Goal: Information Seeking & Learning: Learn about a topic

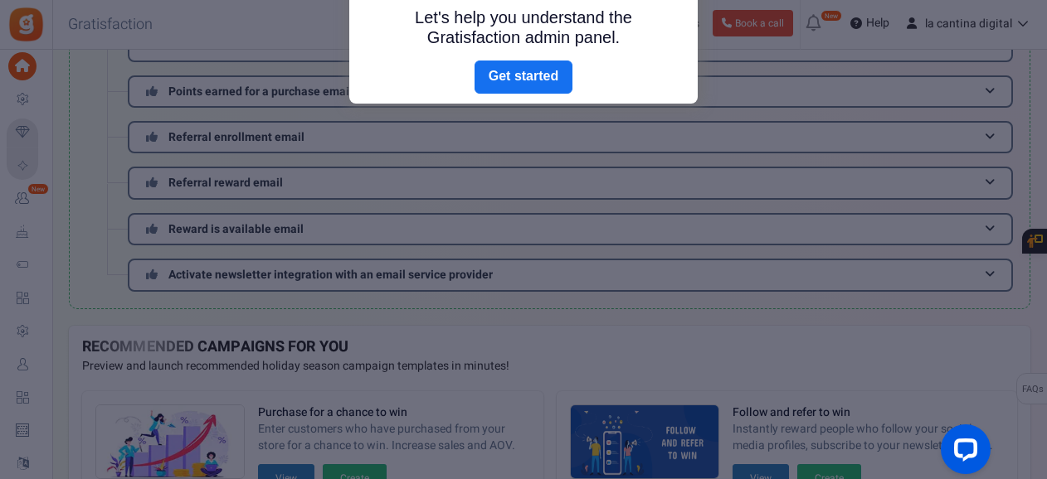
click at [809, 110] on div at bounding box center [523, 239] width 1047 height 479
click at [549, 72] on link "Next" at bounding box center [523, 77] width 98 height 33
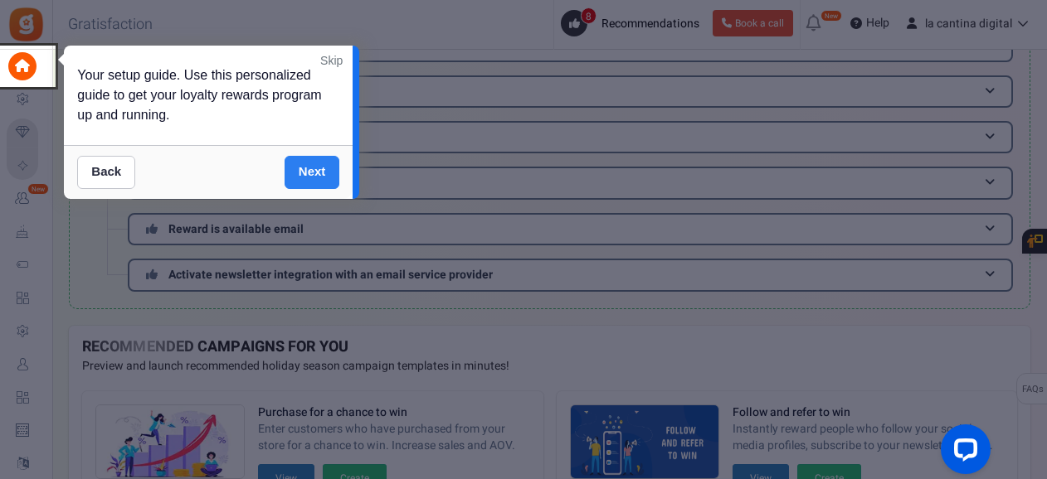
click at [304, 163] on link "Next" at bounding box center [312, 172] width 56 height 33
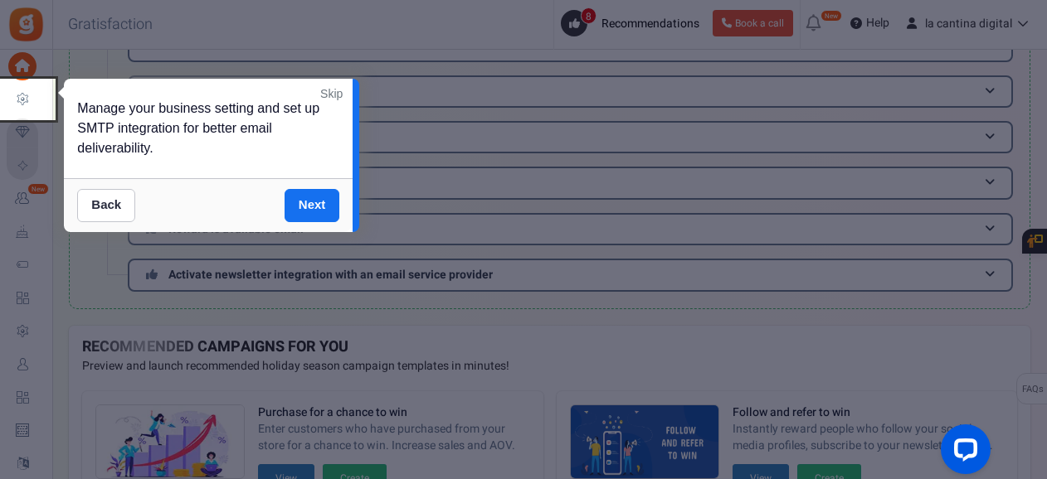
click at [325, 92] on link "Skip" at bounding box center [331, 93] width 22 height 17
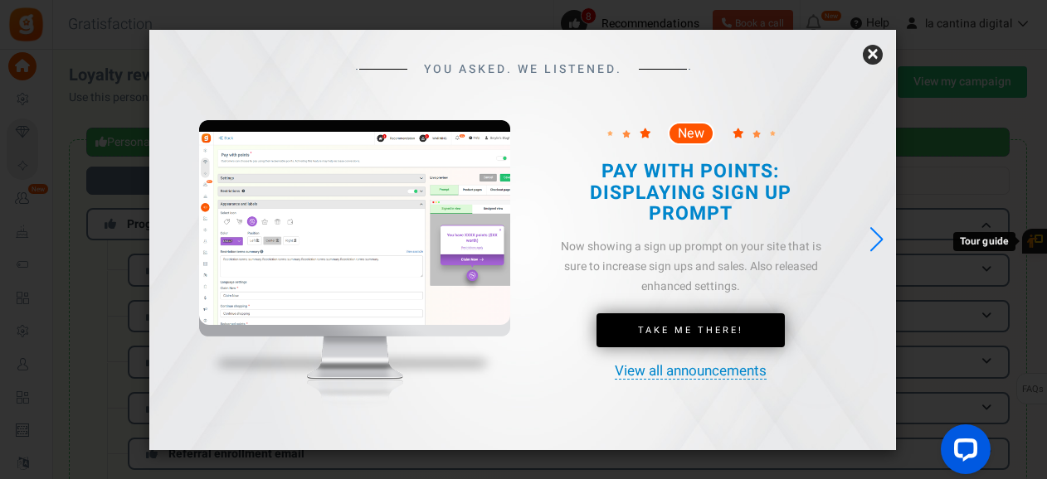
click at [876, 54] on link "×" at bounding box center [873, 55] width 20 height 20
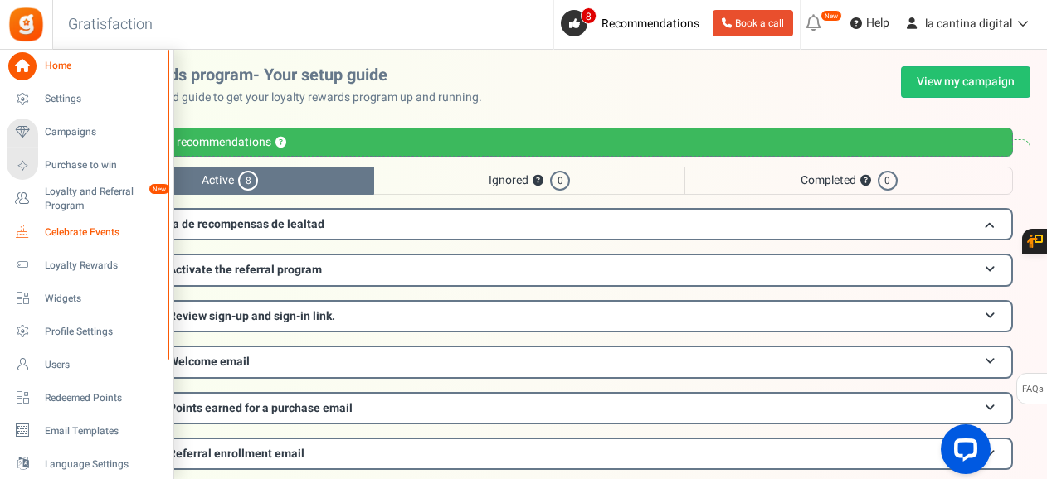
click at [98, 230] on span "Celebrate Events" at bounding box center [103, 233] width 116 height 14
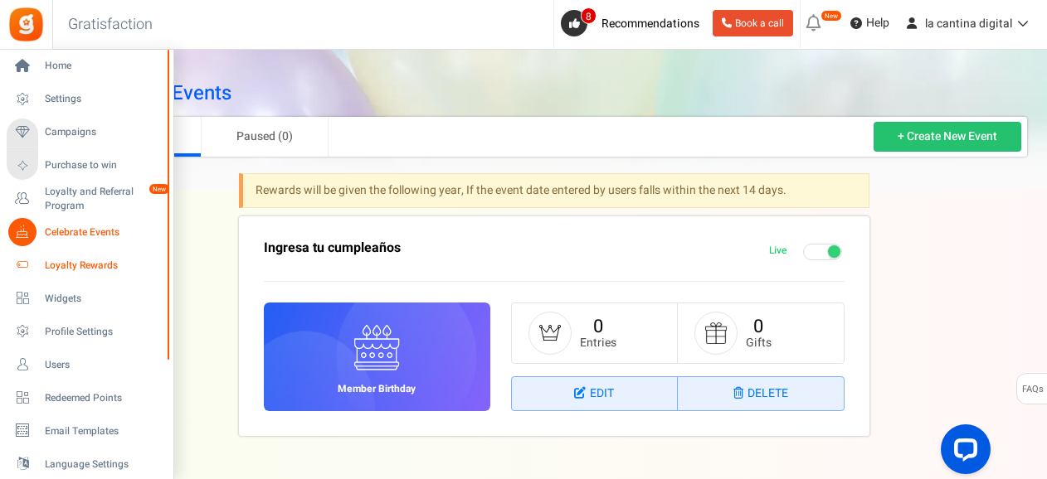
click at [102, 257] on link "Loyalty Rewards" at bounding box center [86, 265] width 159 height 28
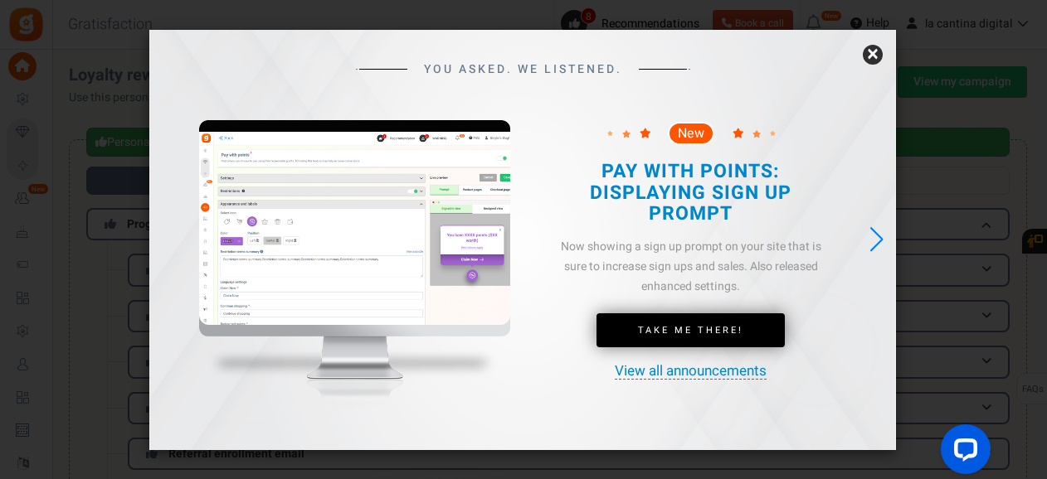
click at [874, 54] on link "×" at bounding box center [873, 55] width 20 height 20
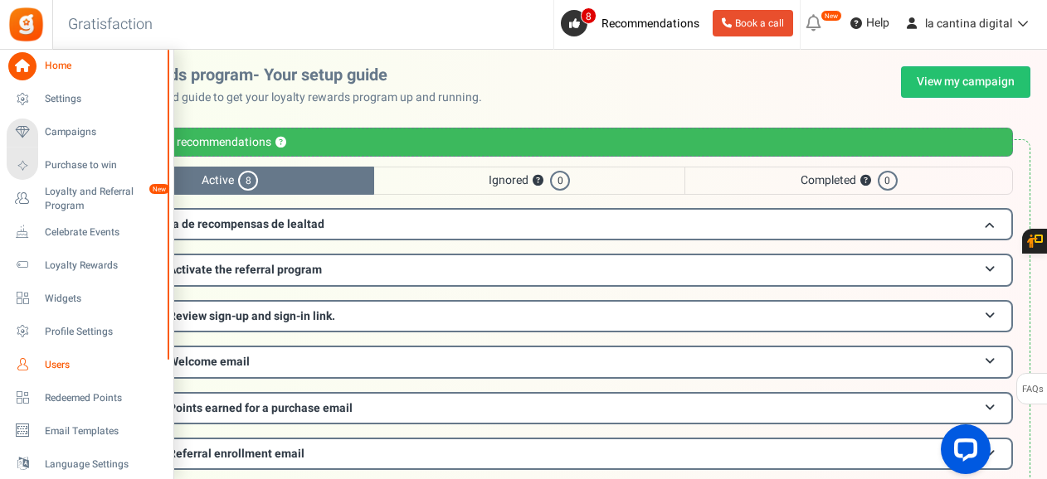
click at [62, 362] on span "Users" at bounding box center [103, 365] width 116 height 14
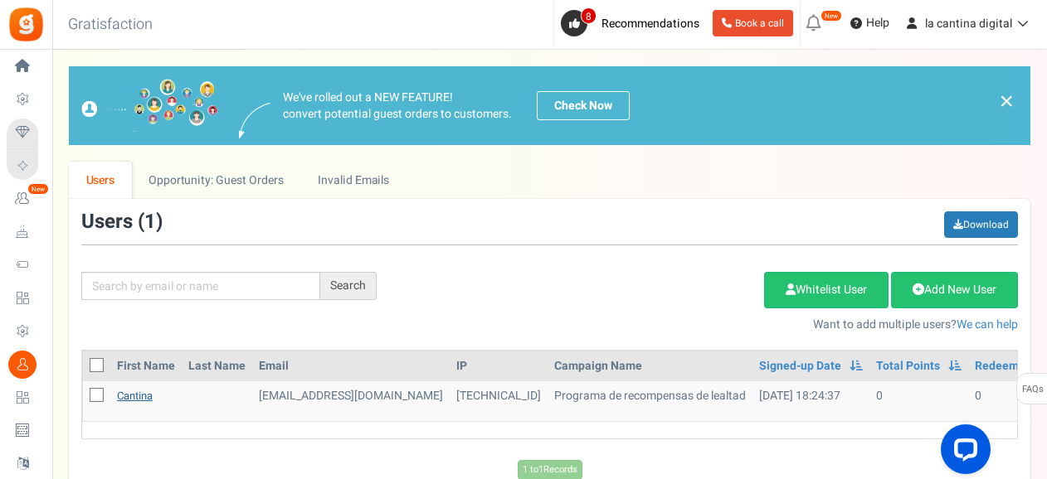
click at [137, 392] on link "cantina" at bounding box center [135, 396] width 36 height 16
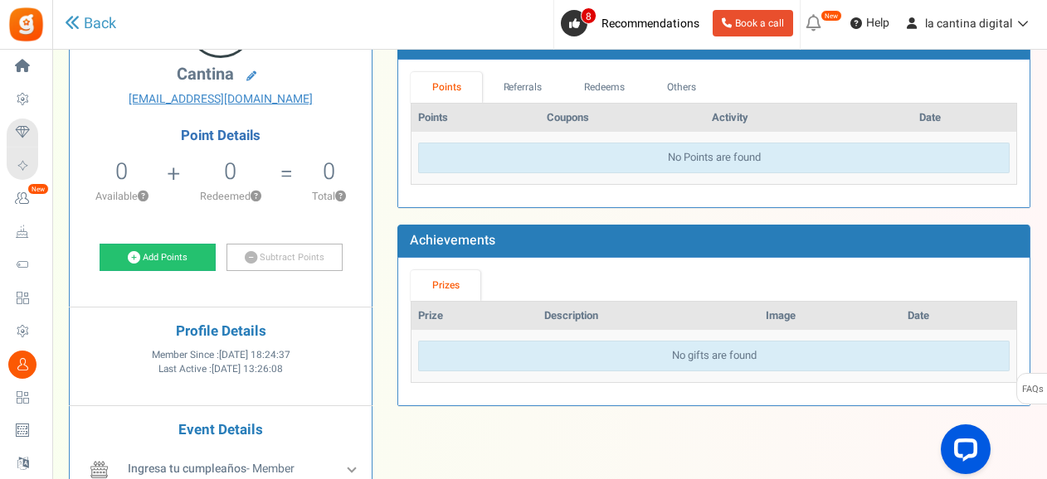
scroll to position [166, 0]
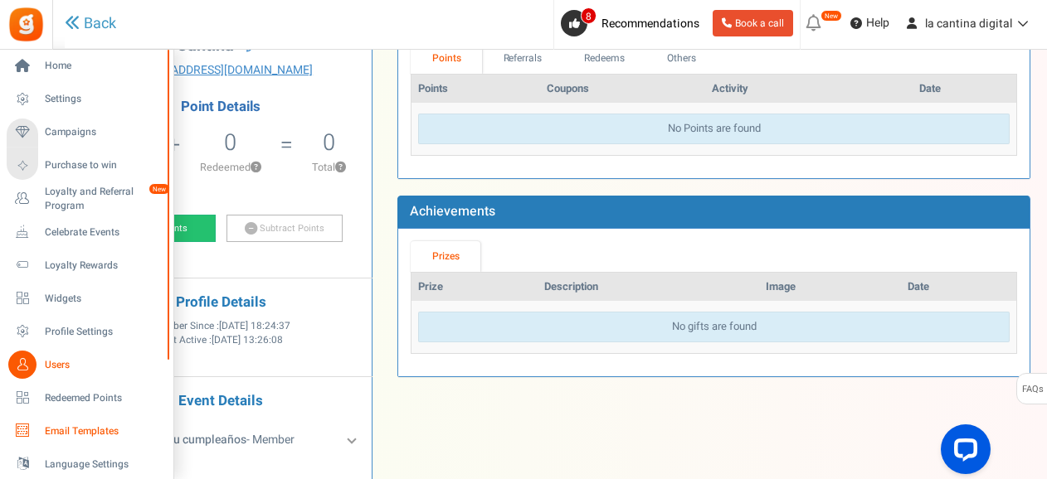
click at [73, 430] on span "Email Templates" at bounding box center [103, 432] width 116 height 14
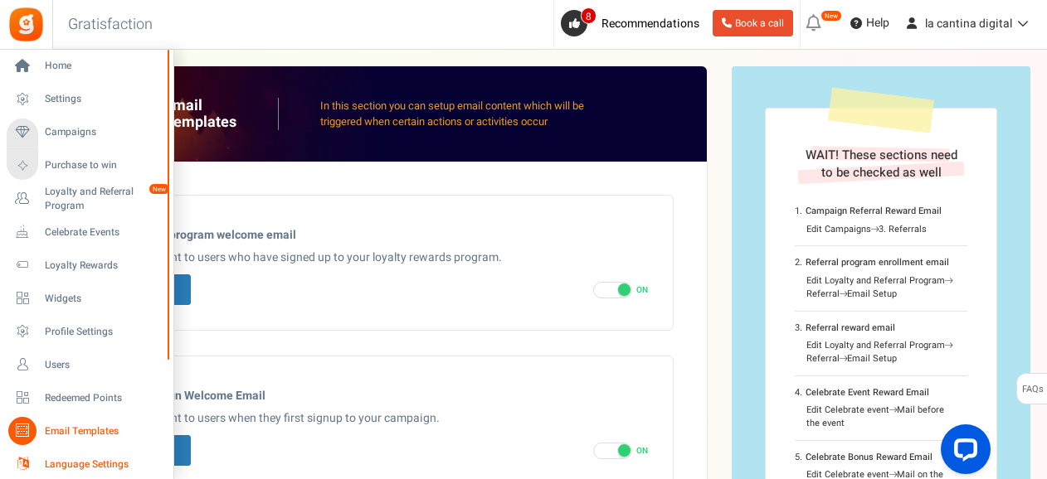
click at [92, 460] on span "Language Settings" at bounding box center [103, 465] width 116 height 14
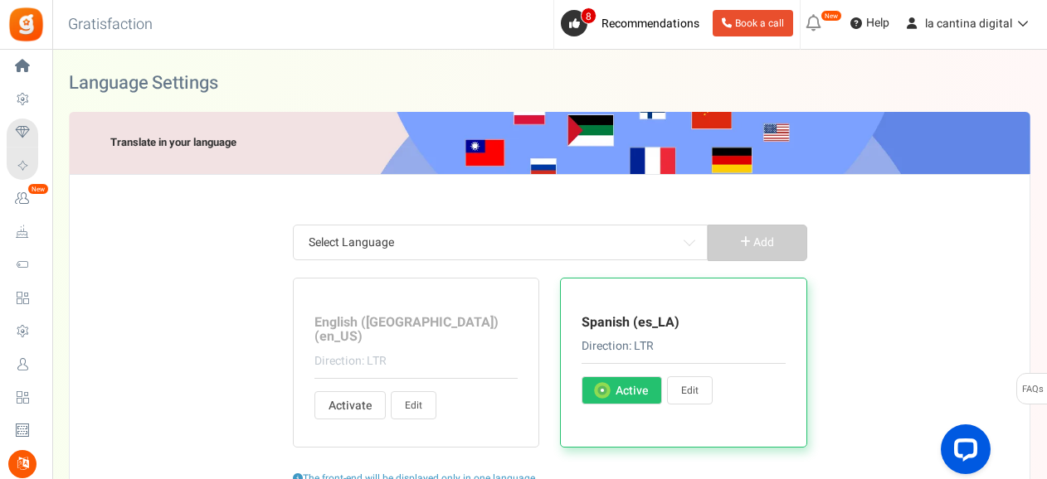
click at [620, 399] on label "Activate Active" at bounding box center [621, 391] width 80 height 28
click at [606, 397] on input "Activate Active" at bounding box center [600, 391] width 11 height 11
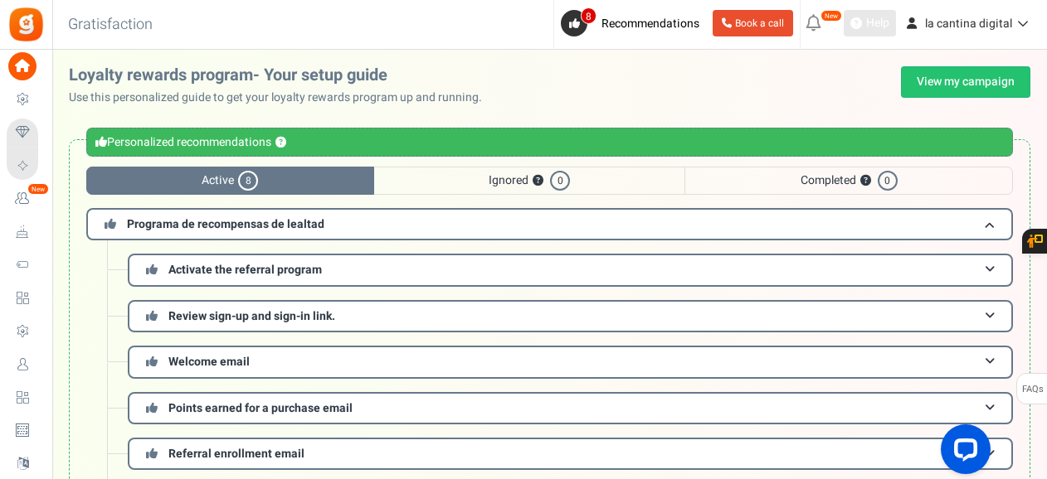
click at [877, 26] on span "Help" at bounding box center [875, 23] width 27 height 17
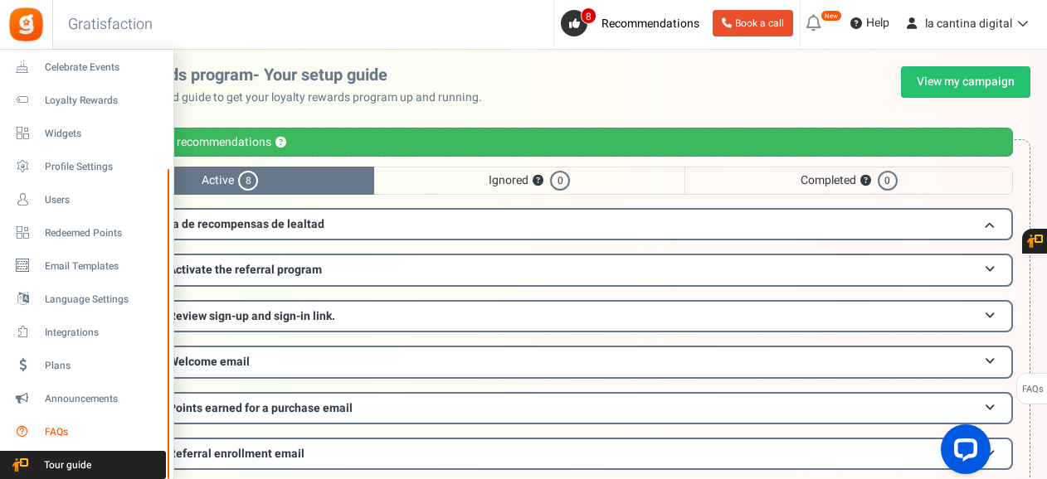
click at [74, 438] on span "FAQs" at bounding box center [103, 432] width 116 height 14
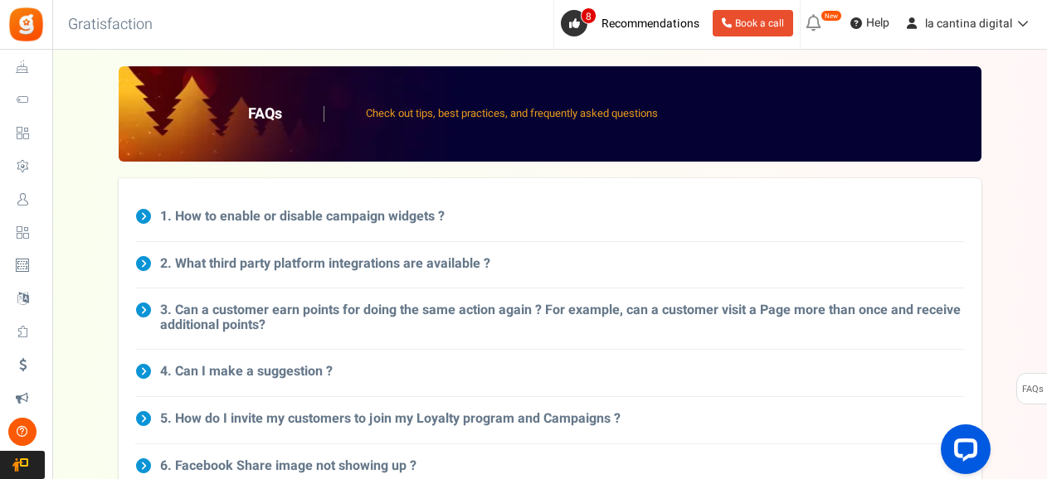
drag, startPoint x: 1047, startPoint y: 80, endPoint x: 1043, endPoint y: 64, distance: 16.9
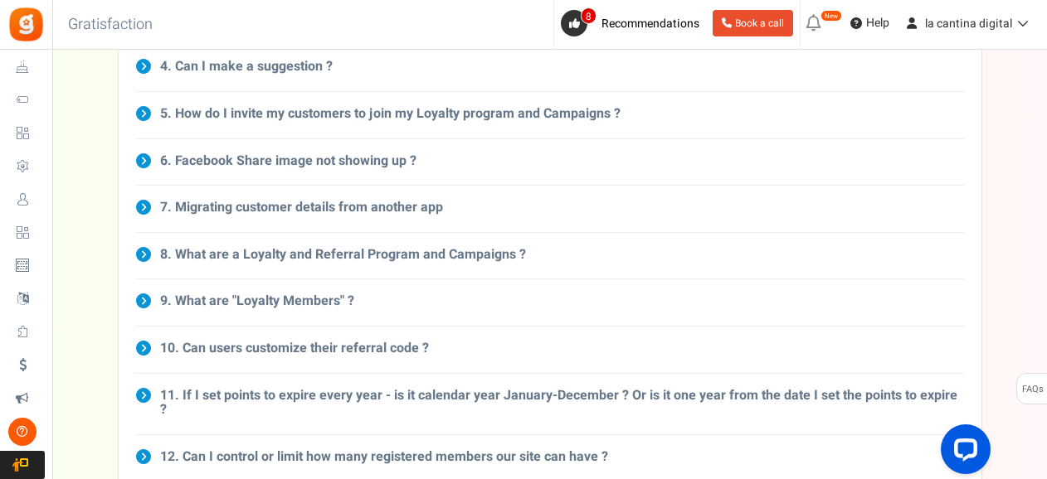
click at [575, 262] on div "8. What are a Loyalty and Referral Program and Campaigns ? Campaigns' and 'Loya…" at bounding box center [549, 256] width 829 height 47
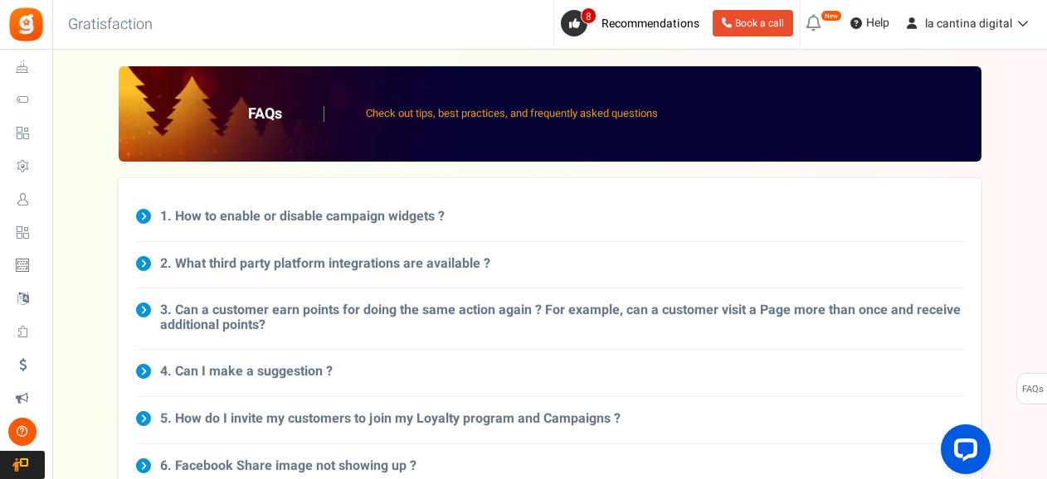
click at [356, 217] on h3 "1. How to enable or disable campaign widgets ?" at bounding box center [302, 217] width 284 height 15
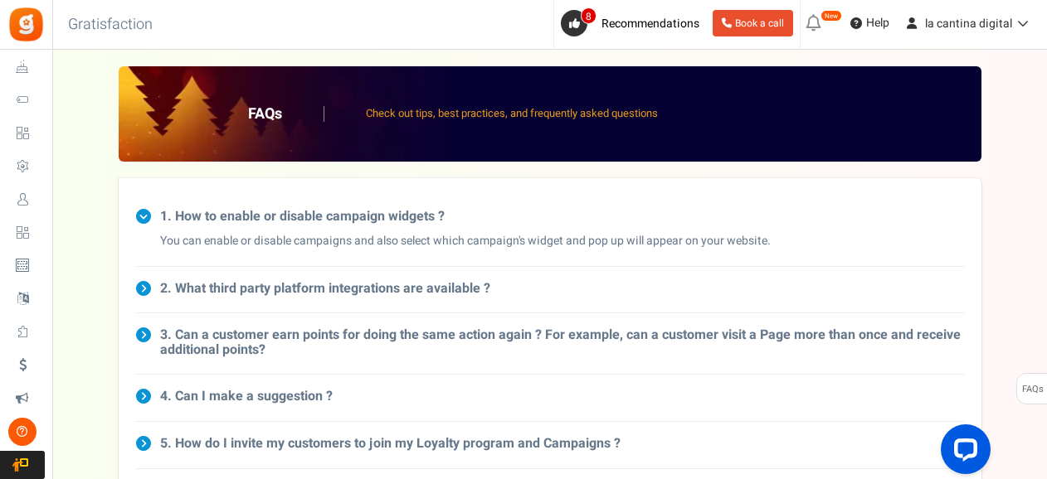
click at [352, 300] on div "2. What third party platform integrations are available ? With Gratisfaction, y…" at bounding box center [549, 290] width 829 height 47
click at [144, 286] on icon at bounding box center [143, 288] width 17 height 17
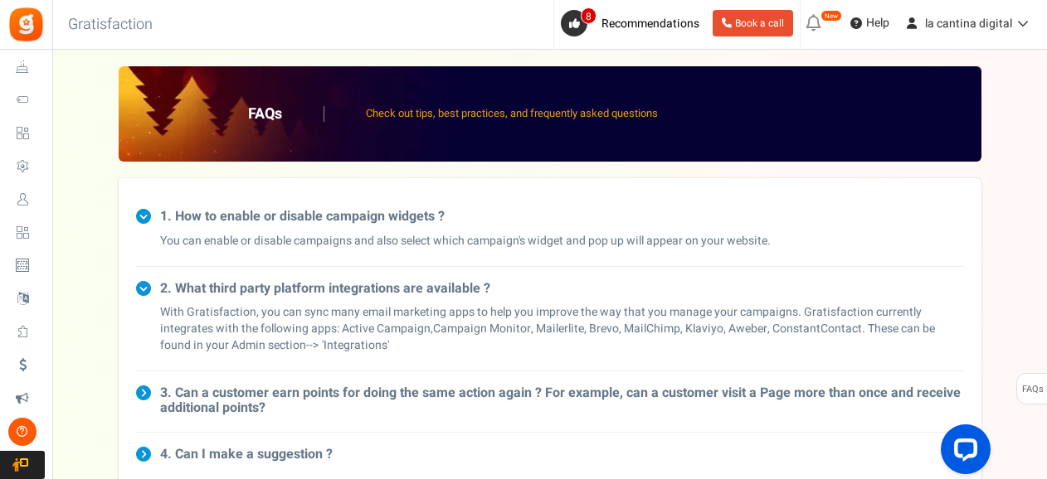
click at [142, 394] on icon at bounding box center [143, 393] width 17 height 17
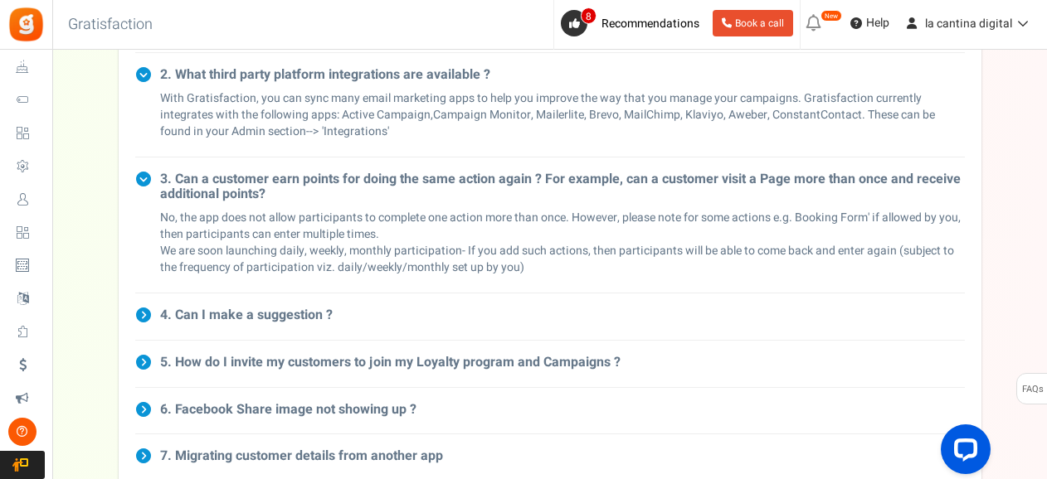
scroll to position [265, 0]
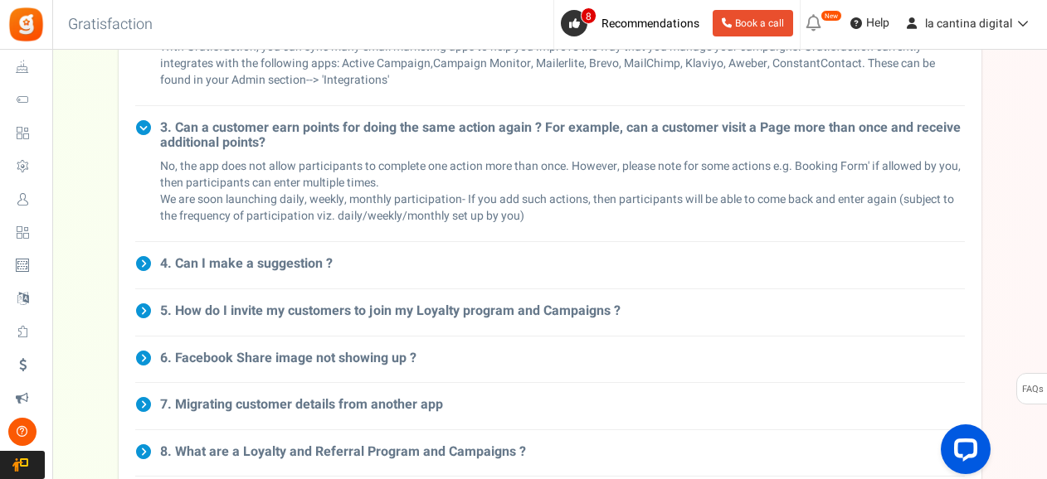
click at [144, 265] on icon at bounding box center [143, 263] width 17 height 17
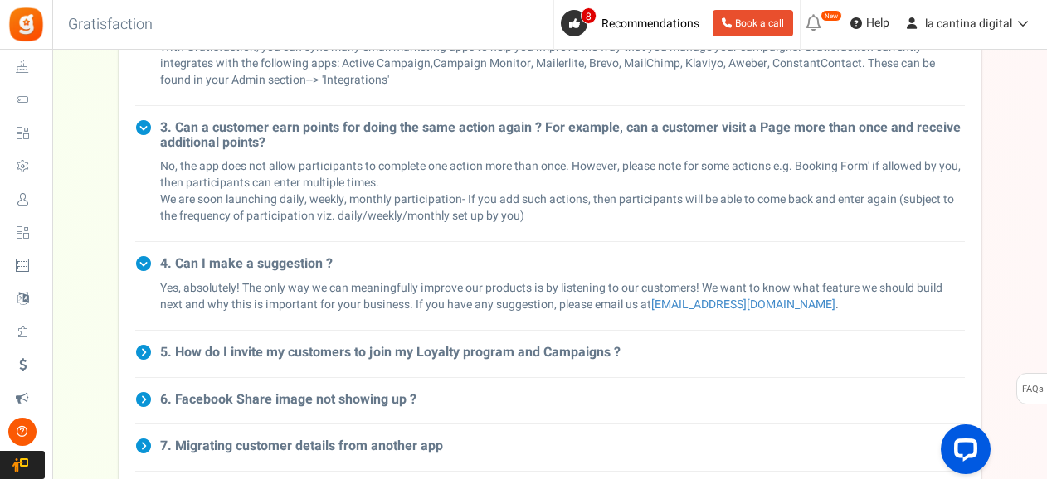
click at [149, 353] on icon at bounding box center [143, 352] width 17 height 17
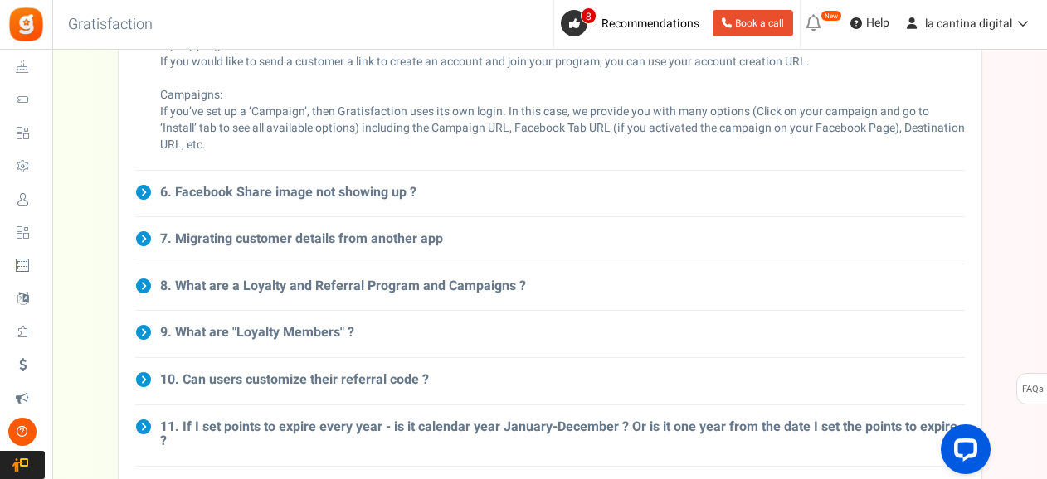
scroll to position [730, 0]
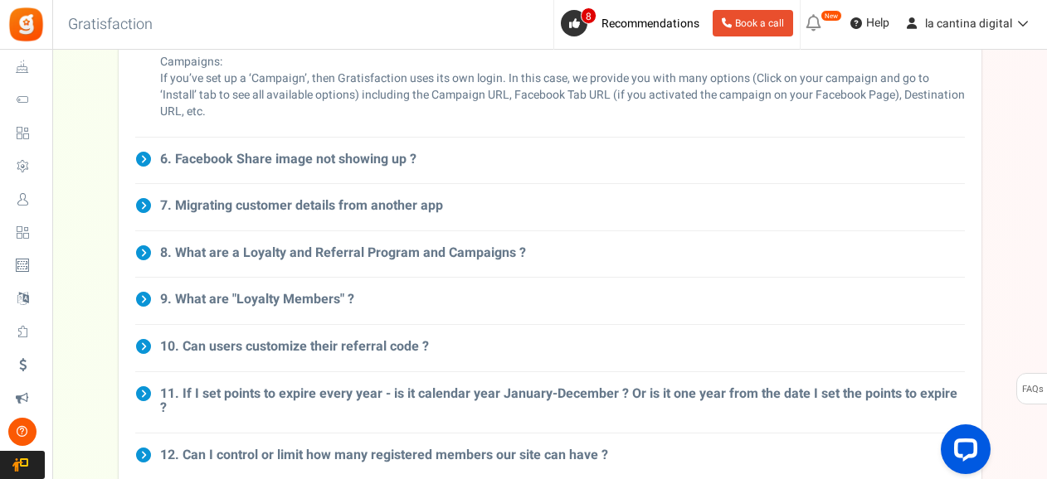
click at [140, 447] on icon at bounding box center [143, 455] width 17 height 17
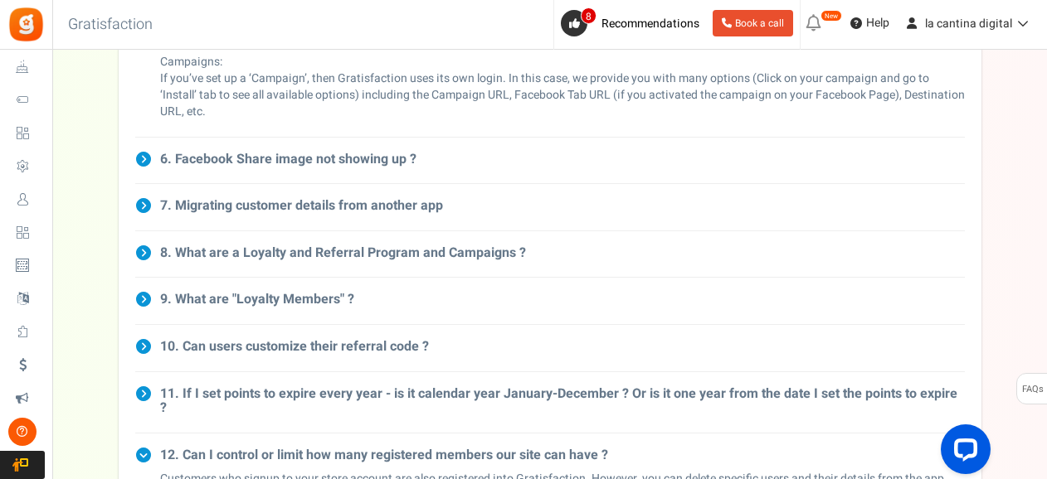
click at [144, 390] on icon at bounding box center [143, 394] width 17 height 17
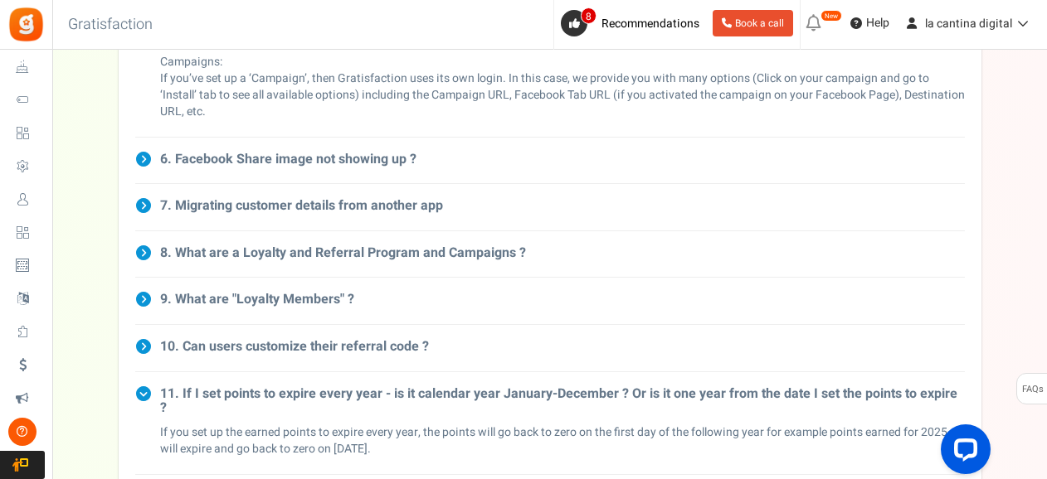
click at [147, 346] on icon at bounding box center [143, 346] width 17 height 17
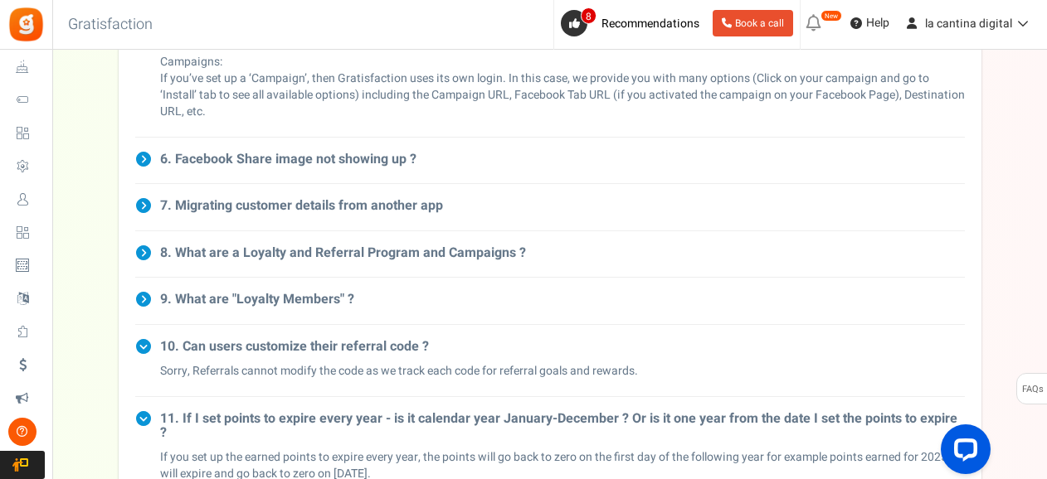
click at [146, 299] on icon at bounding box center [143, 299] width 17 height 17
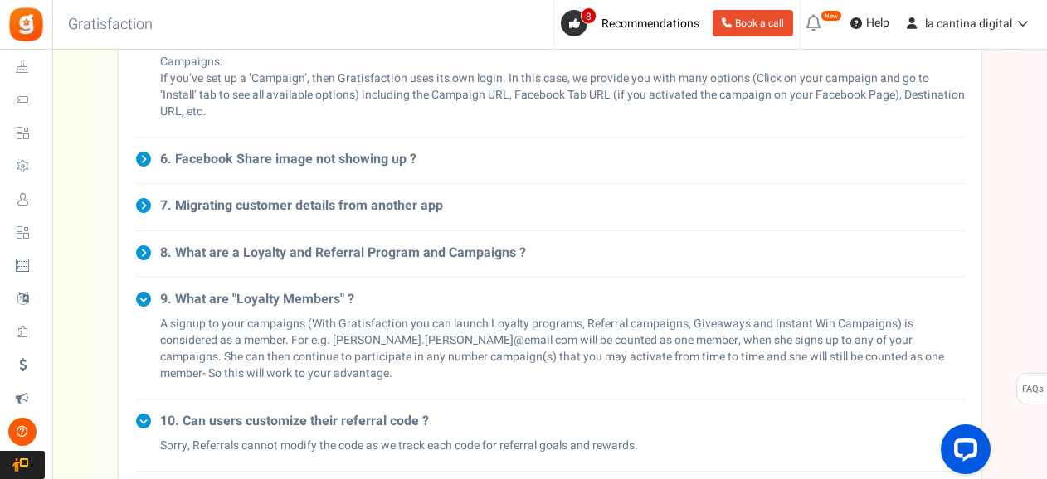
click at [143, 255] on icon at bounding box center [143, 253] width 17 height 17
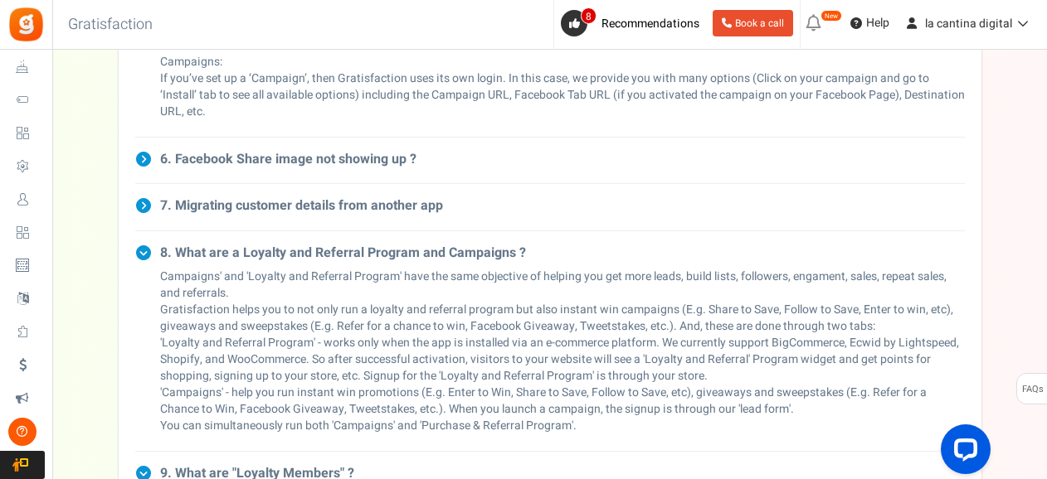
click at [147, 207] on icon at bounding box center [143, 205] width 17 height 17
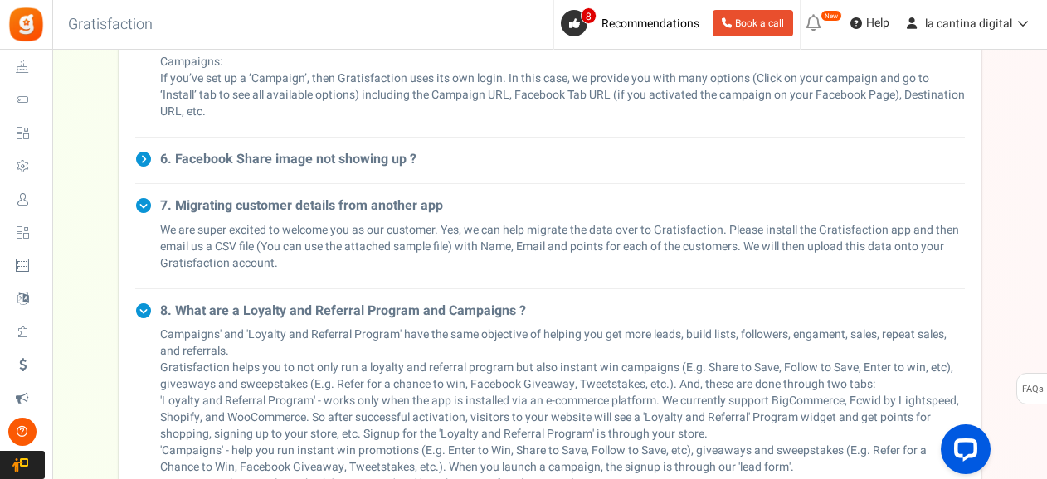
click at [145, 160] on icon at bounding box center [143, 159] width 17 height 17
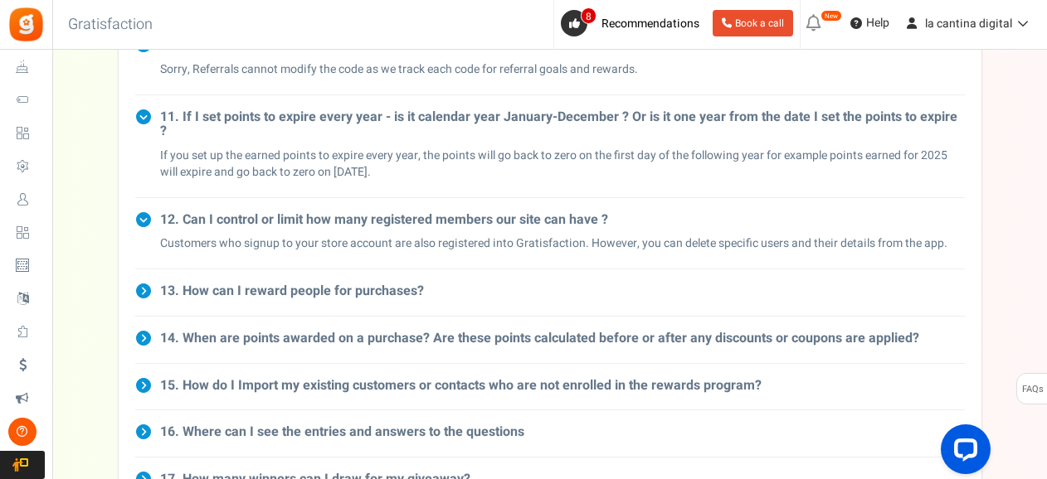
scroll to position [1526, 0]
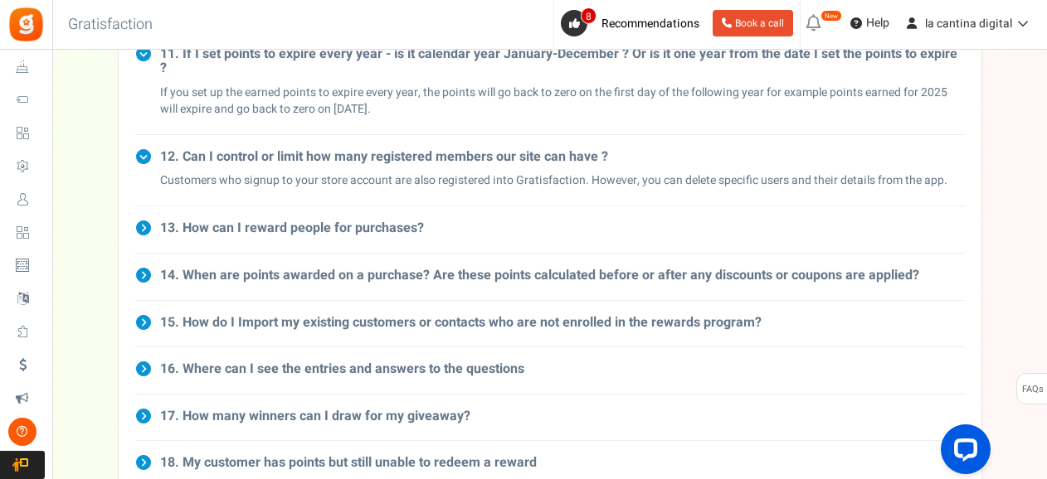
click at [141, 361] on icon at bounding box center [143, 369] width 17 height 17
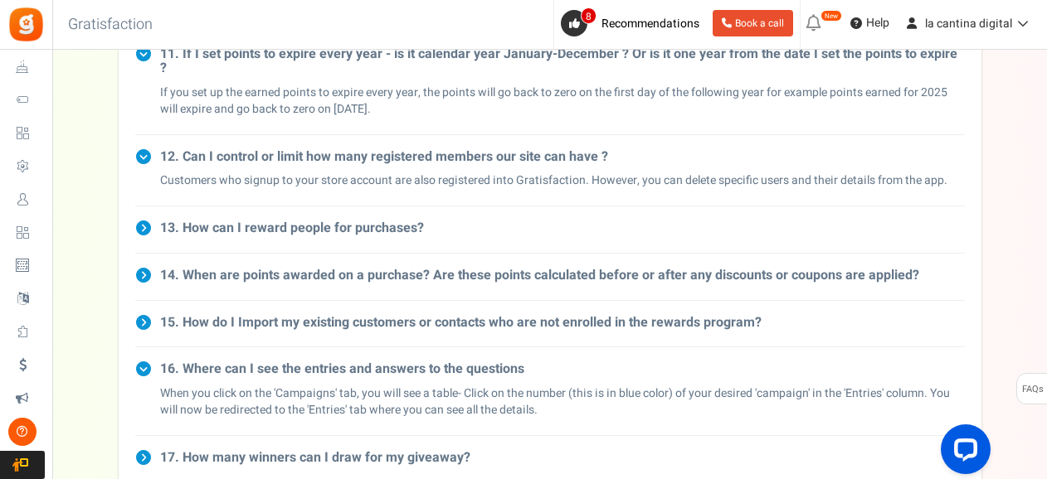
click at [144, 314] on icon at bounding box center [143, 322] width 17 height 17
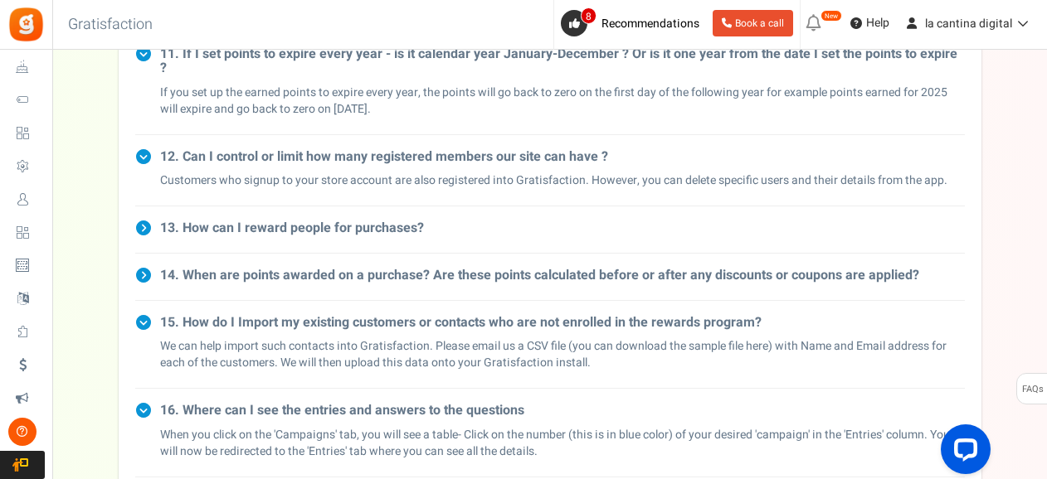
click at [144, 267] on icon at bounding box center [143, 275] width 17 height 17
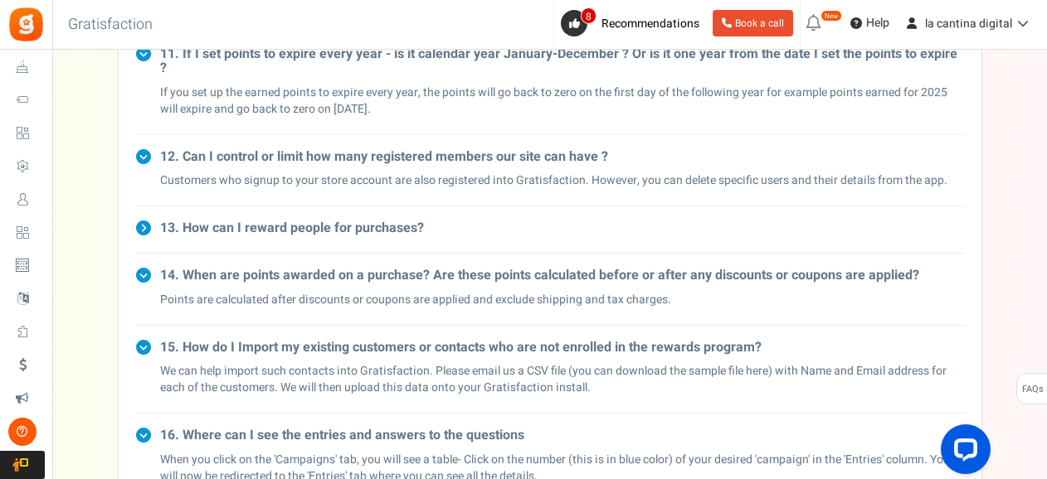
click at [146, 220] on icon at bounding box center [143, 228] width 17 height 17
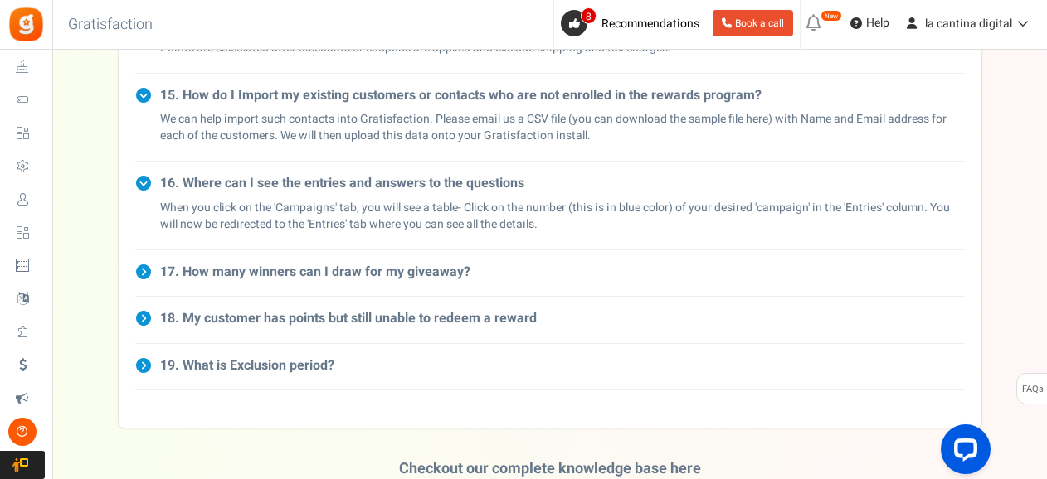
scroll to position [2057, 0]
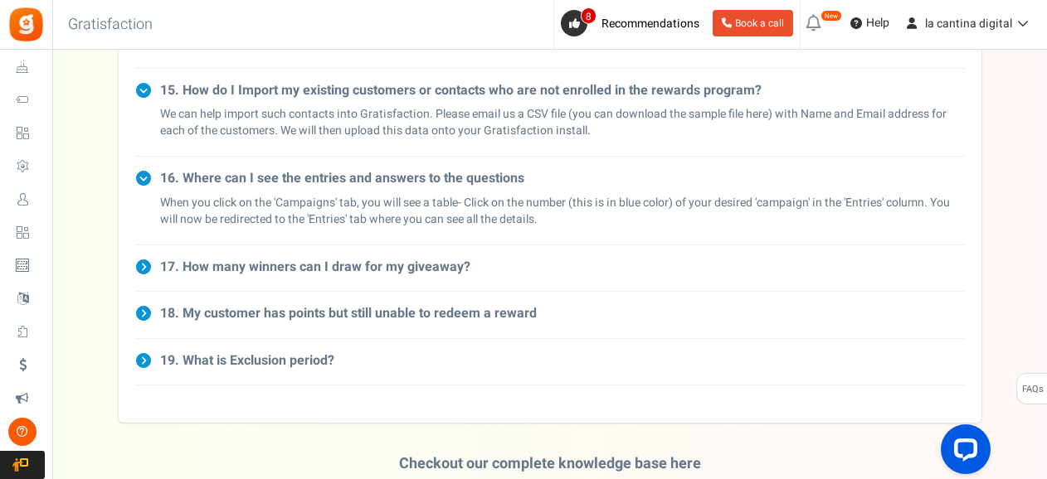
click at [136, 259] on icon at bounding box center [143, 267] width 17 height 17
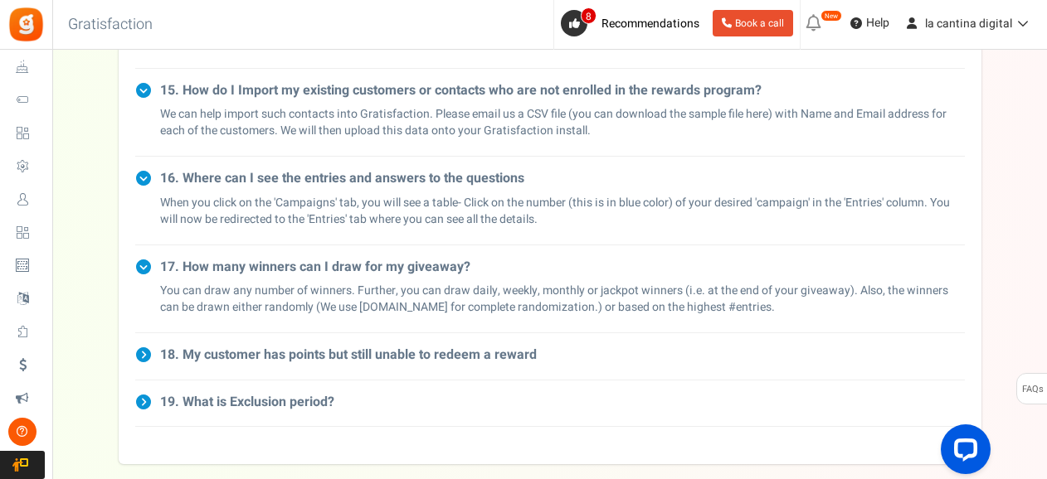
click at [143, 347] on icon at bounding box center [143, 355] width 17 height 17
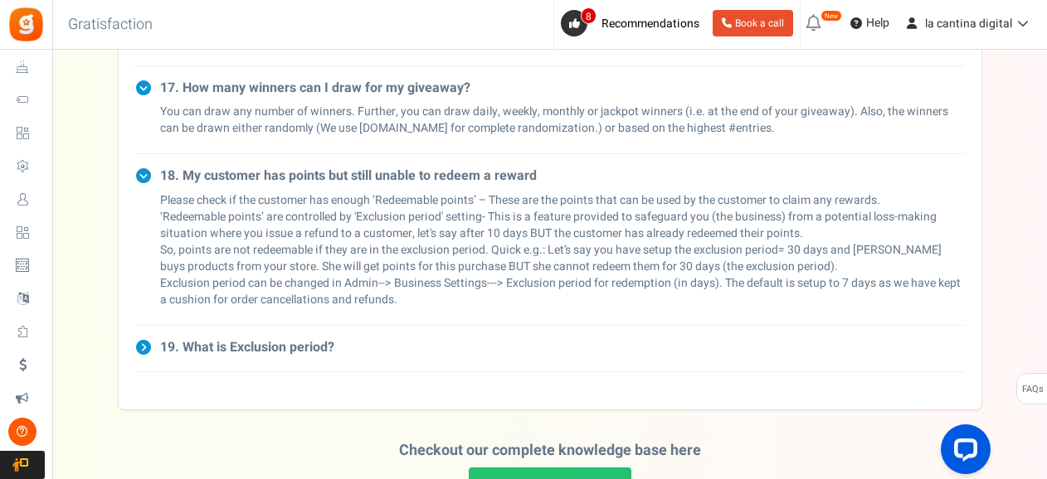
scroll to position [2289, 0]
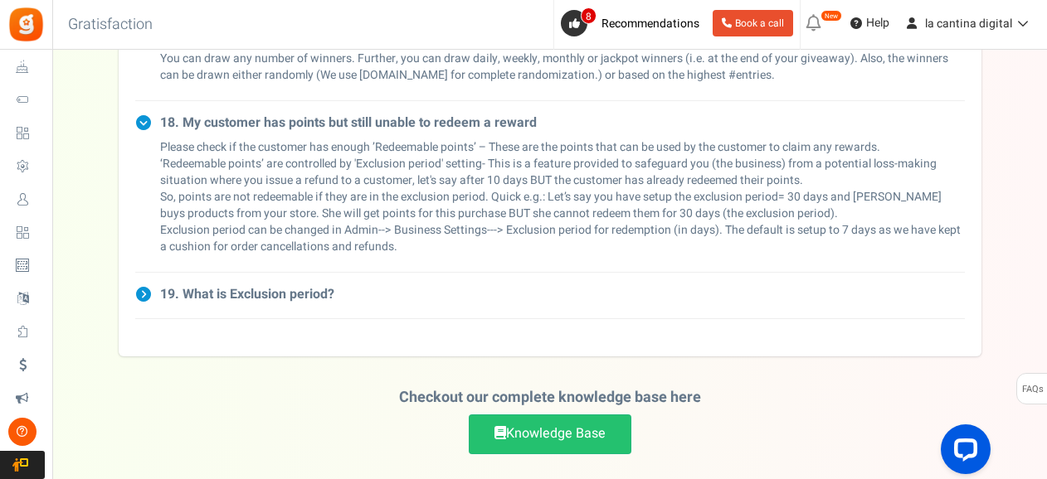
click at [141, 286] on icon at bounding box center [143, 294] width 17 height 17
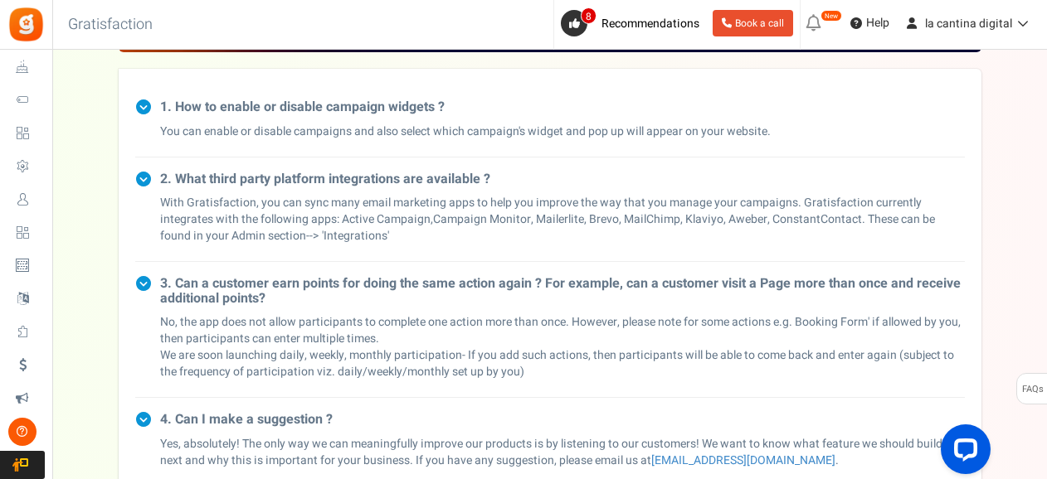
scroll to position [0, 0]
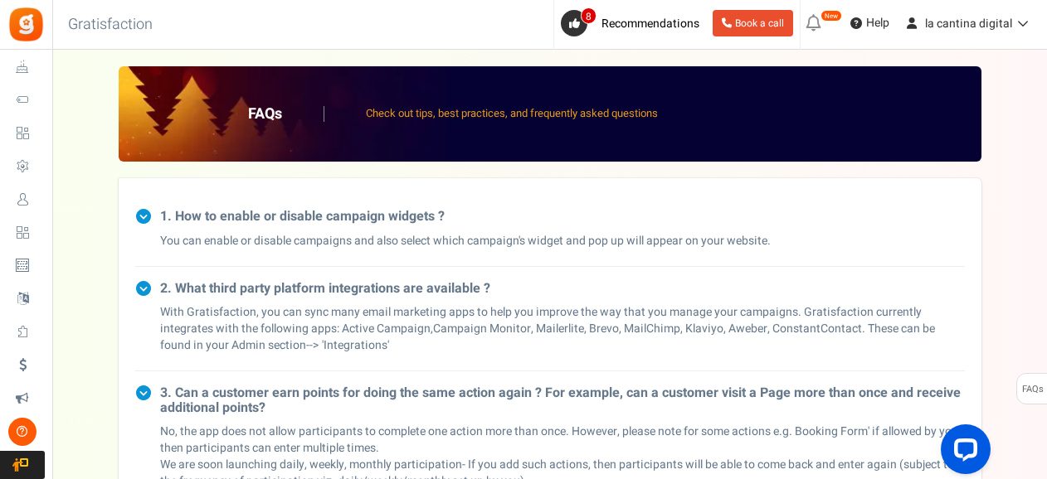
drag, startPoint x: 516, startPoint y: 362, endPoint x: 156, endPoint y: 202, distance: 394.3
copy div "1. How to enable or disable campaign widgets ? You can enable or disable campai…"
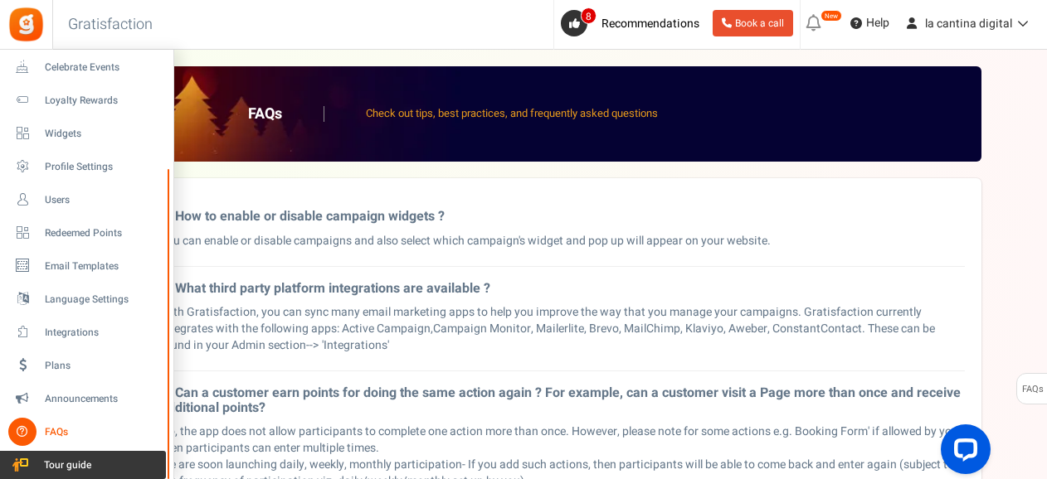
click at [55, 464] on span "Tour guide" at bounding box center [65, 466] width 116 height 14
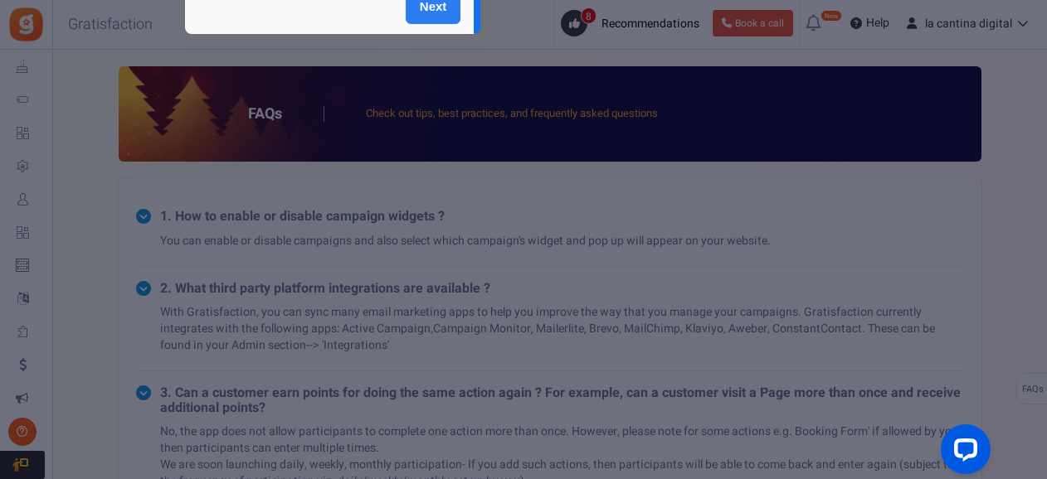
click at [447, 7] on link "Next" at bounding box center [434, 7] width 56 height 33
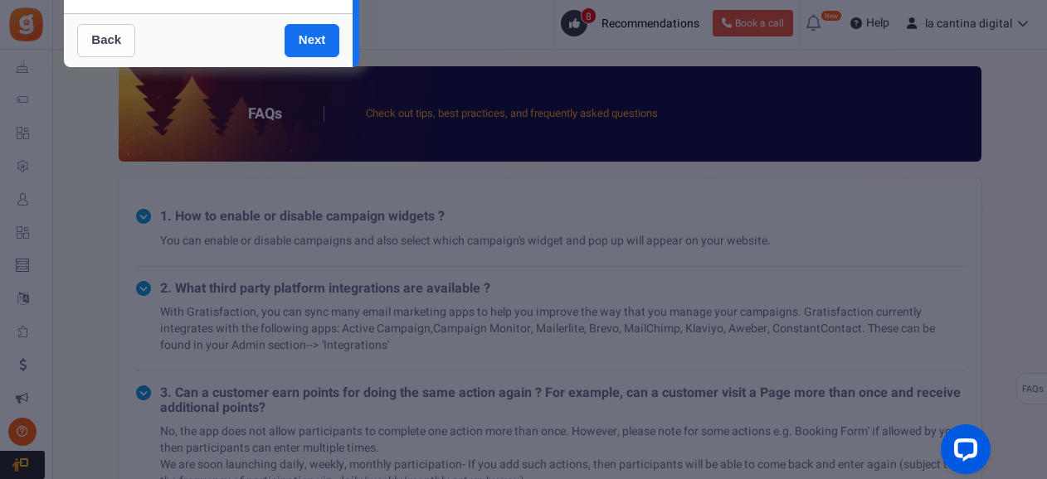
click at [102, 44] on link "Back" at bounding box center [106, 40] width 58 height 33
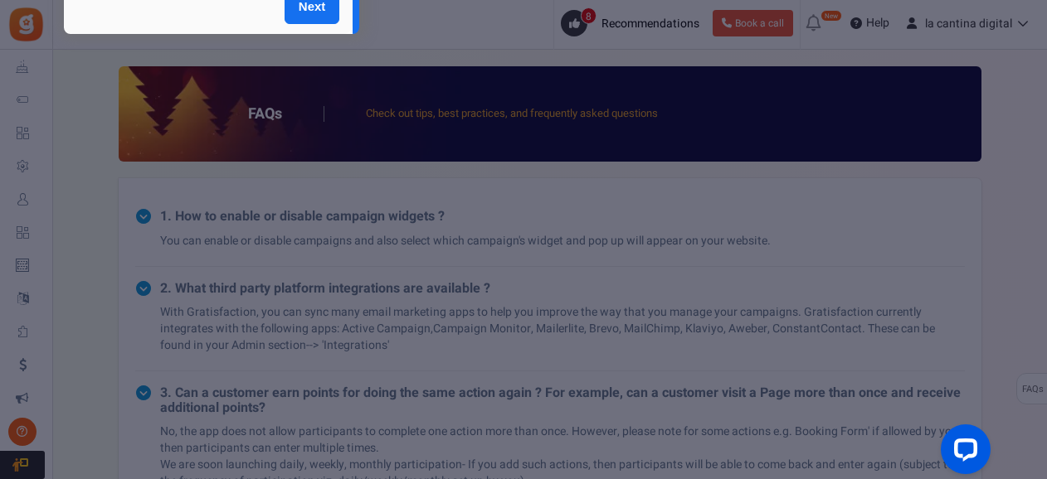
click at [229, 18] on div "Back Next" at bounding box center [208, 7] width 289 height 54
click at [386, 252] on div at bounding box center [523, 239] width 1047 height 479
click at [683, 230] on div at bounding box center [523, 239] width 1047 height 479
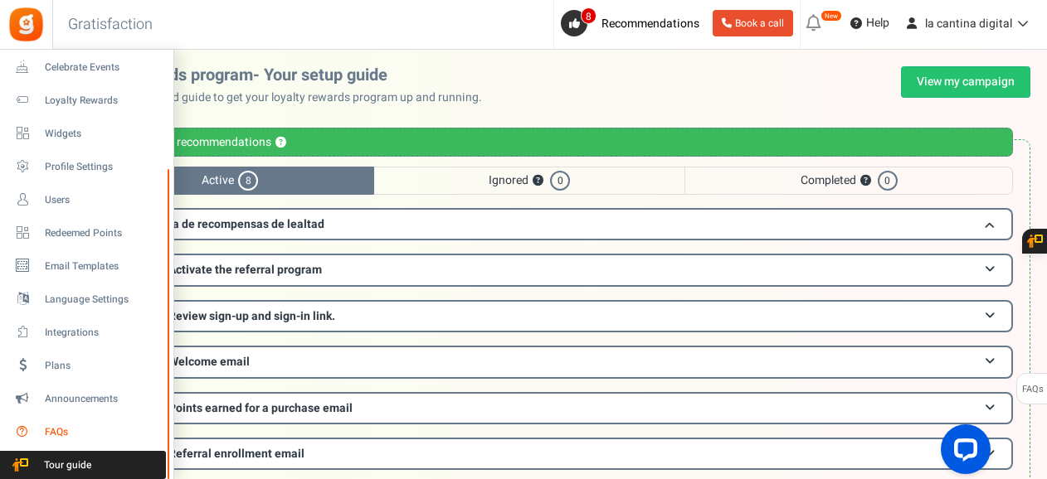
click at [60, 428] on span "FAQs" at bounding box center [103, 432] width 116 height 14
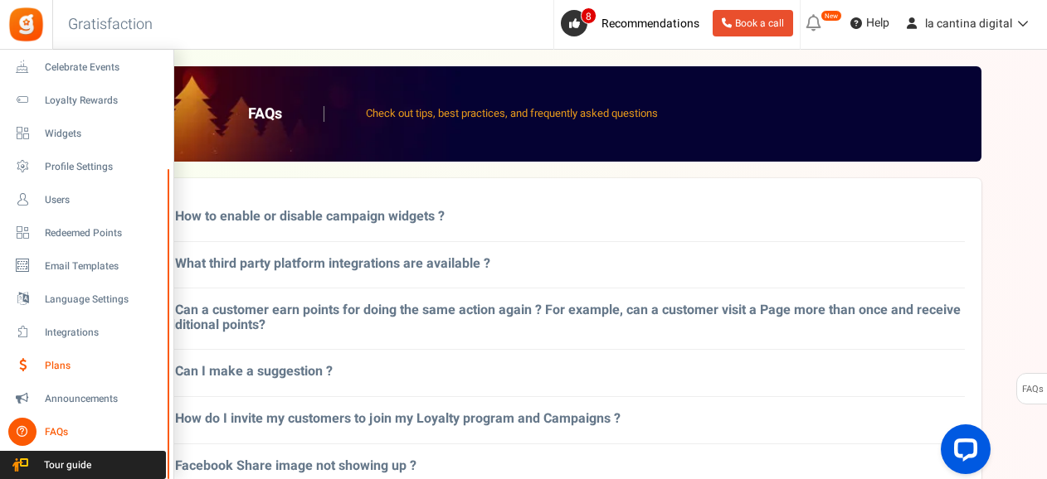
click at [68, 367] on span "Plans" at bounding box center [103, 366] width 116 height 14
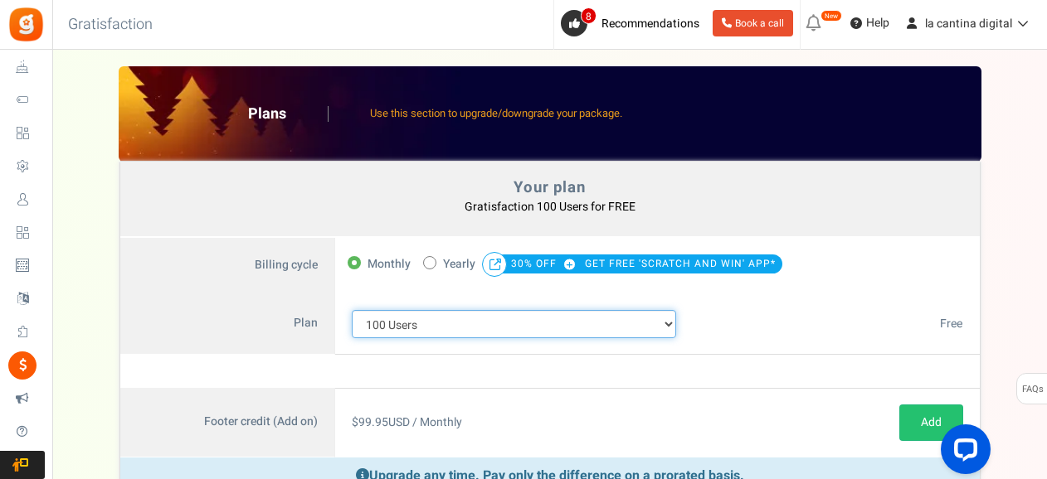
click at [519, 328] on select "100 Users 200 Users 500 Users 1000 Users 2000 Users 3000 Users 4000 Users 5000 …" at bounding box center [514, 324] width 325 height 28
select select "716"
click at [352, 310] on select "100 Users 200 Users 500 Users 1000 Users 2000 Users 3000 Users 4000 Users 5000 …" at bounding box center [514, 324] width 325 height 28
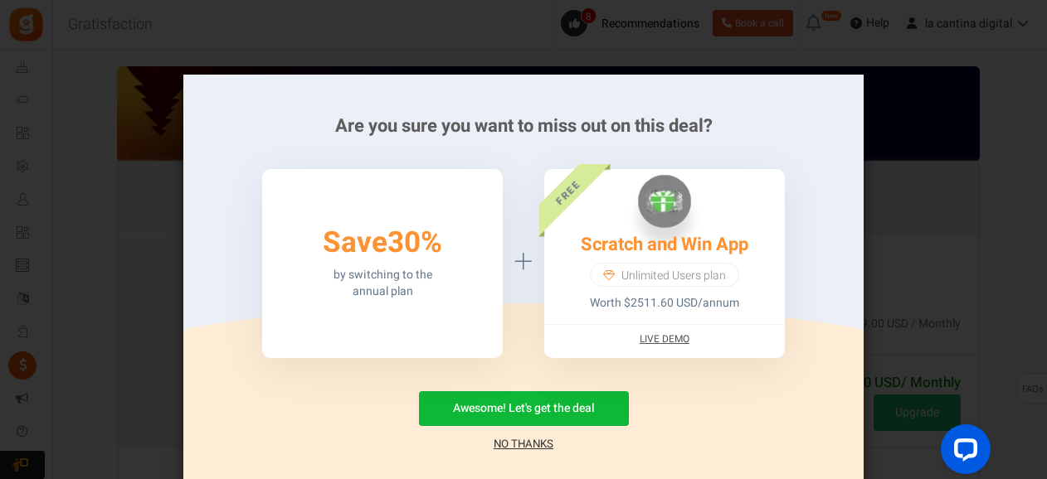
click at [529, 439] on link "No Thanks" at bounding box center [523, 444] width 60 height 17
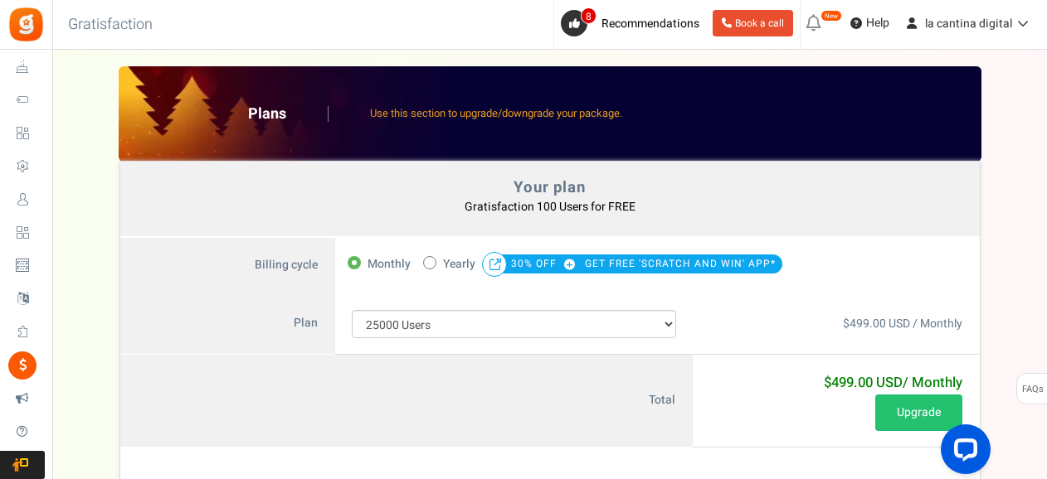
click at [430, 266] on span at bounding box center [429, 262] width 13 height 13
click at [430, 266] on input "50% OFF Limited time offer! Yearly 30% OFF GET FREE 'SCRATCH AND WIN' APP*" at bounding box center [428, 261] width 11 height 11
radio input "true"
click at [360, 260] on label "Monthly" at bounding box center [378, 264] width 63 height 23
click at [358, 260] on input "Monthly" at bounding box center [352, 261] width 11 height 11
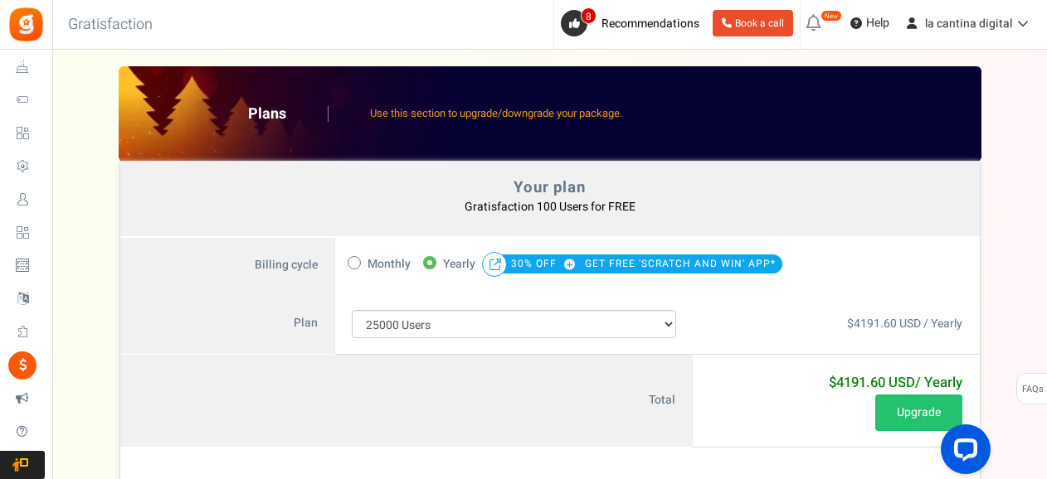
radio input "true"
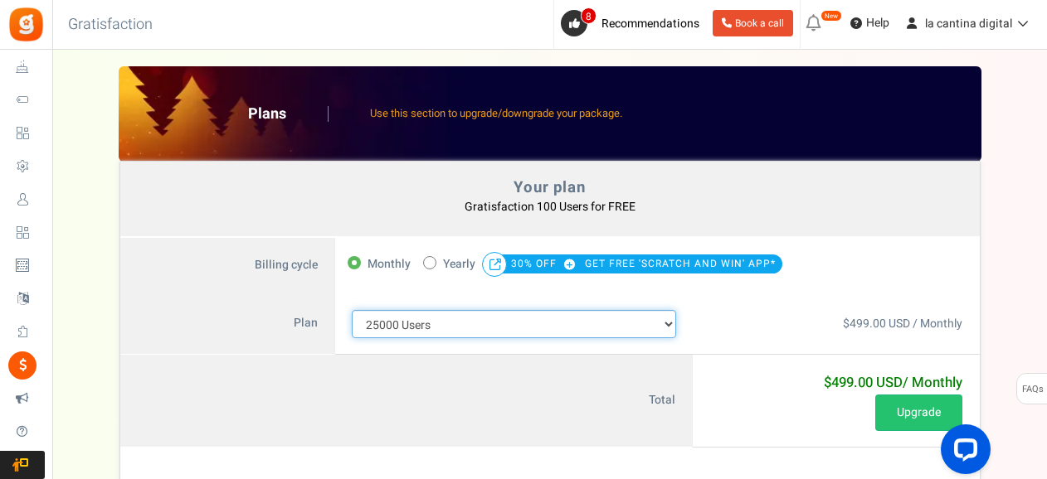
click at [390, 315] on select "100 Users 200 Users 500 Users 1000 Users 2000 Users 3000 Users 4000 Users 5000 …" at bounding box center [514, 324] width 325 height 28
click at [352, 310] on select "100 Users 200 Users 500 Users 1000 Users 2000 Users 3000 Users 4000 Users 5000 …" at bounding box center [514, 324] width 325 height 28
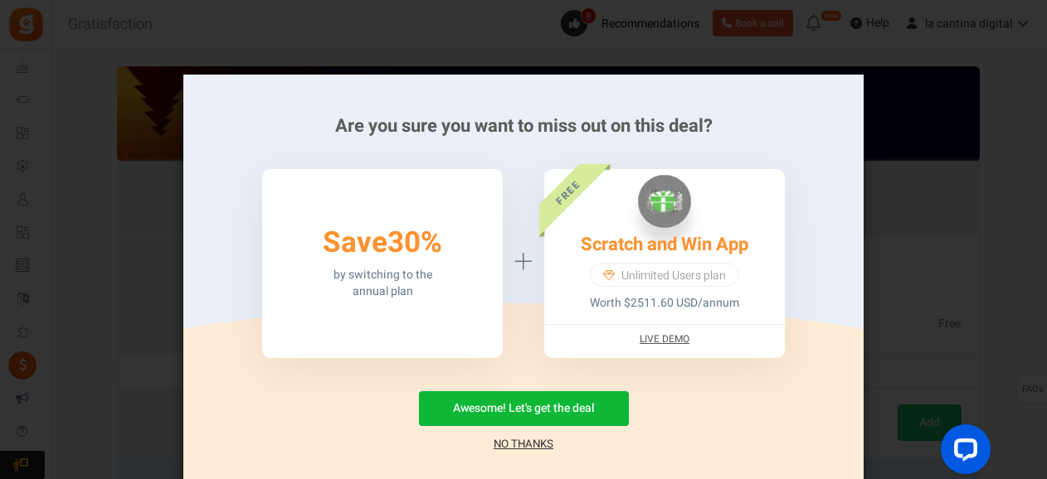
click at [521, 445] on link "No Thanks" at bounding box center [523, 444] width 60 height 17
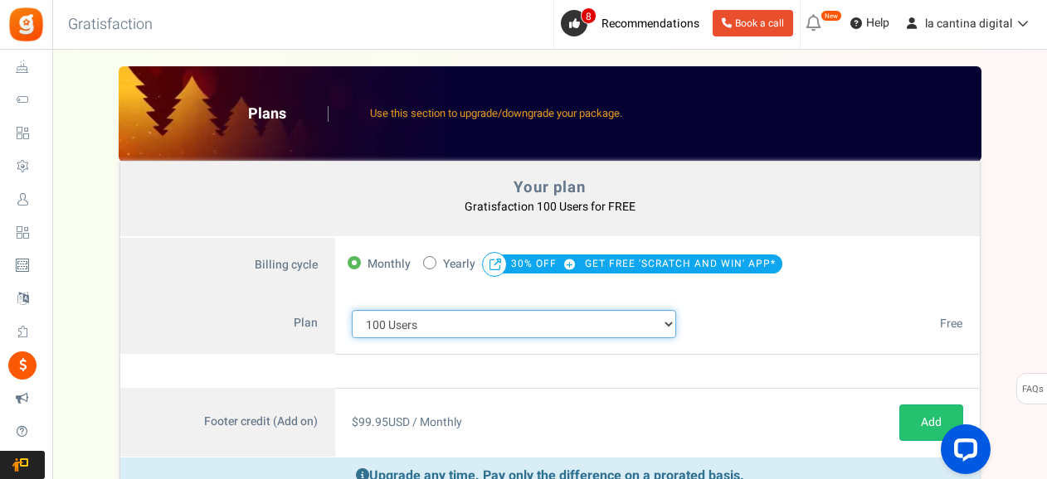
click at [406, 329] on select "100 Users 200 Users 500 Users 1000 Users 2000 Users 3000 Users 4000 Users 5000 …" at bounding box center [514, 324] width 325 height 28
select select "717"
click at [352, 310] on select "100 Users 200 Users 500 Users 1000 Users 2000 Users 3000 Users 4000 Users 5000 …" at bounding box center [514, 324] width 325 height 28
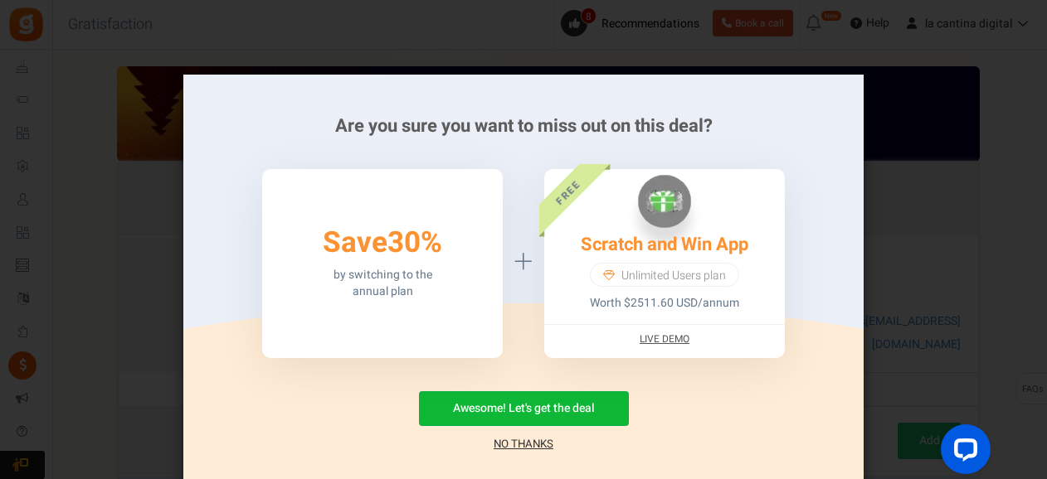
click at [499, 440] on link "No Thanks" at bounding box center [523, 444] width 60 height 17
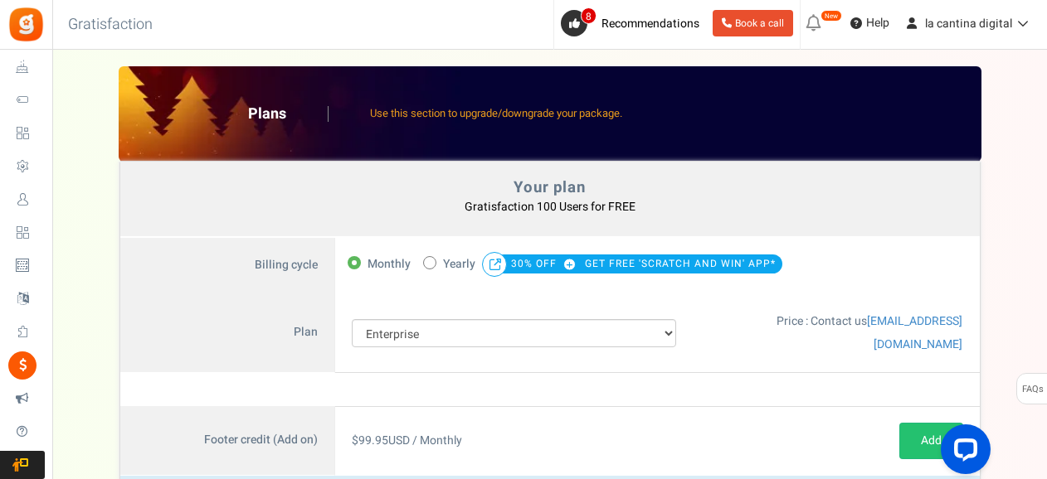
click at [423, 265] on span at bounding box center [429, 262] width 13 height 13
click at [423, 265] on input "50% OFF Limited time offer! Yearly 30% OFF GET FREE 'SCRATCH AND WIN' APP*" at bounding box center [428, 261] width 11 height 11
radio input "true"
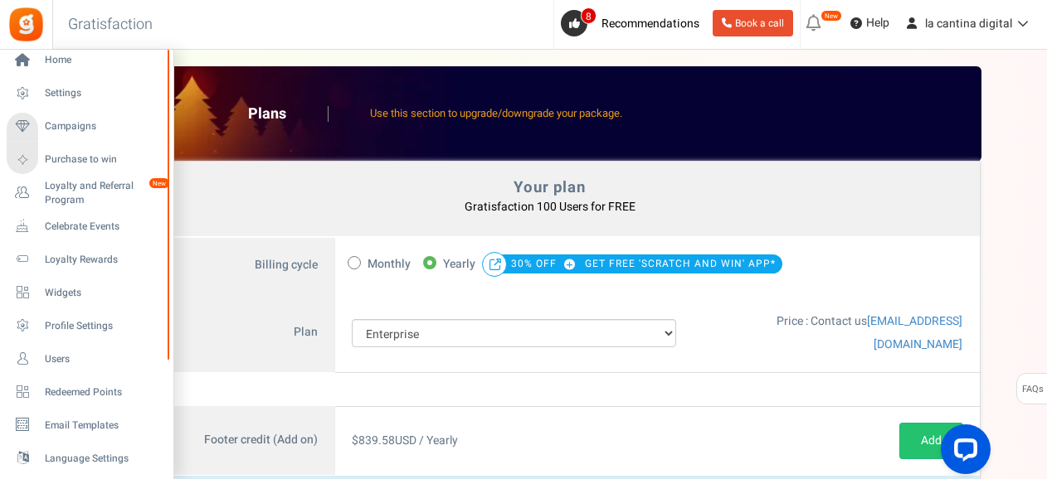
click at [164, 50] on div "Home Settings Campaigns Purchase to win Loyalty and Referral Program New Celebr…" at bounding box center [523, 360] width 1047 height 620
click at [81, 120] on span "Campaigns" at bounding box center [103, 127] width 116 height 14
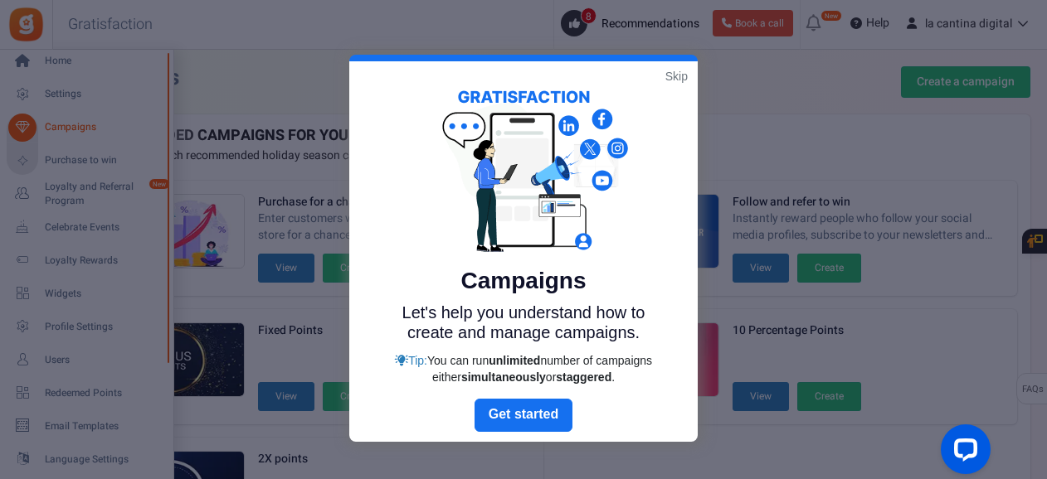
scroll to position [360, 0]
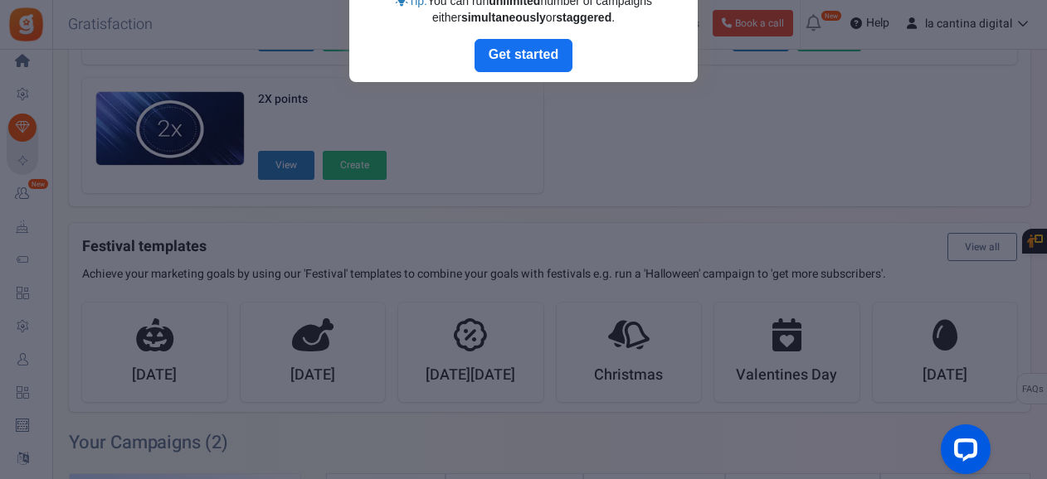
click at [212, 194] on div at bounding box center [523, 239] width 1047 height 479
click at [544, 43] on link "Next" at bounding box center [523, 55] width 98 height 33
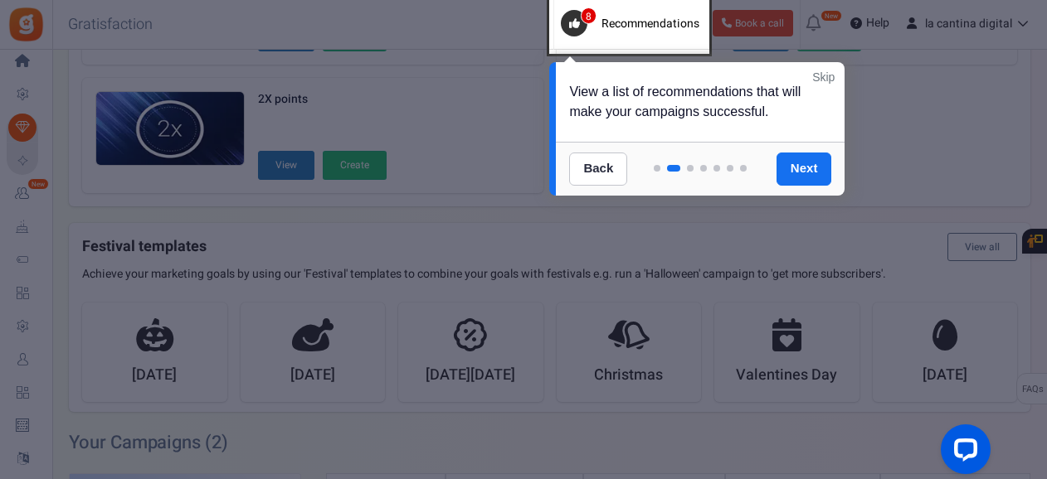
click at [815, 74] on link "Skip" at bounding box center [823, 77] width 22 height 17
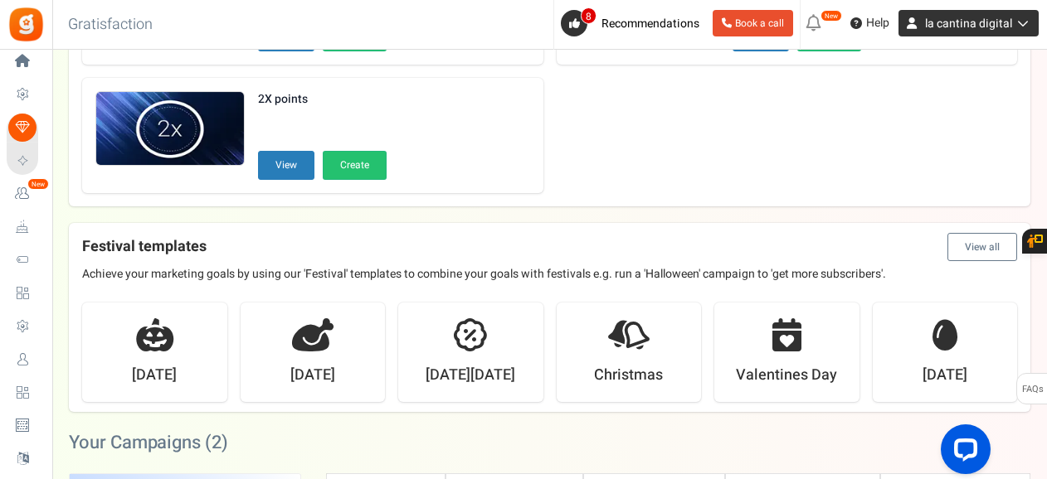
click at [1020, 17] on icon at bounding box center [1020, 23] width 17 height 12
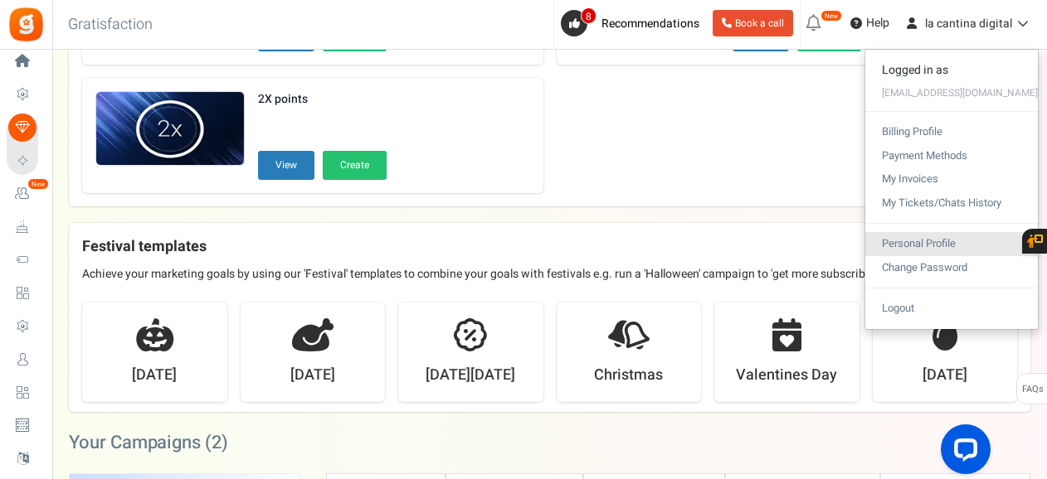
click at [955, 241] on link "Personal Profile" at bounding box center [951, 244] width 173 height 24
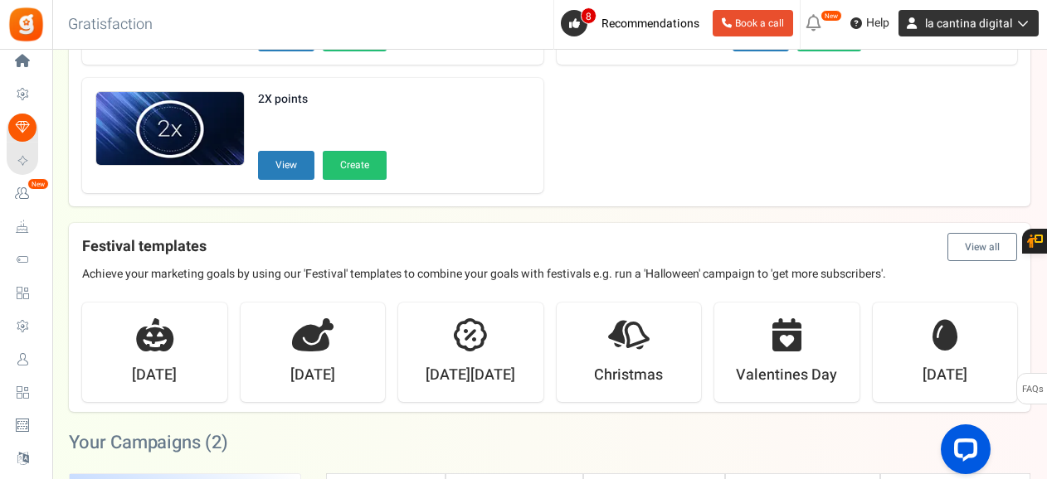
click at [1020, 28] on icon at bounding box center [1020, 23] width 17 height 12
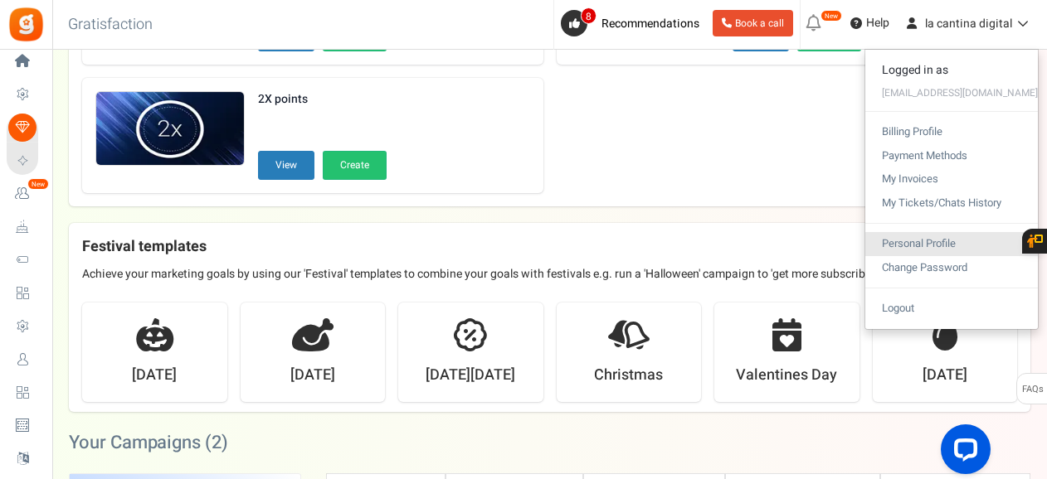
click at [942, 242] on link "Personal Profile" at bounding box center [951, 244] width 173 height 24
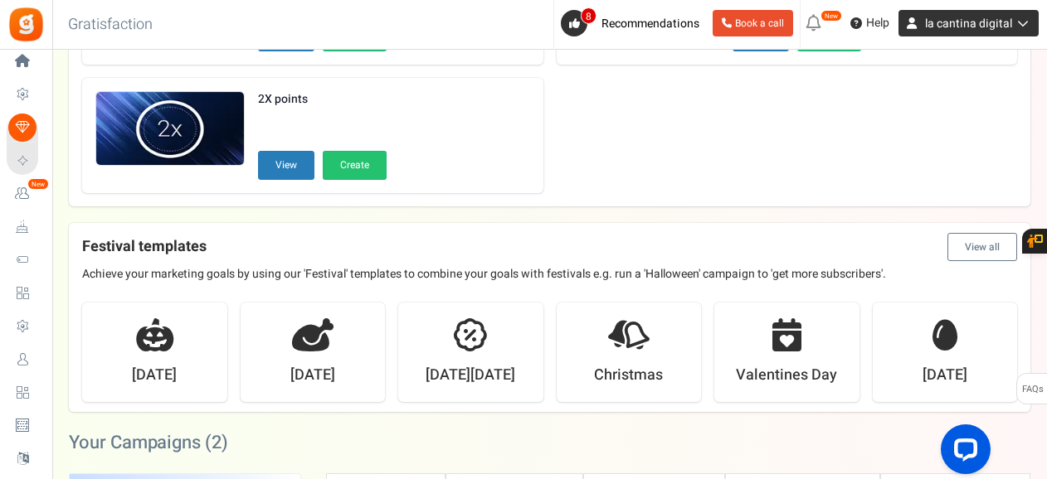
click at [1018, 22] on icon at bounding box center [1020, 23] width 17 height 12
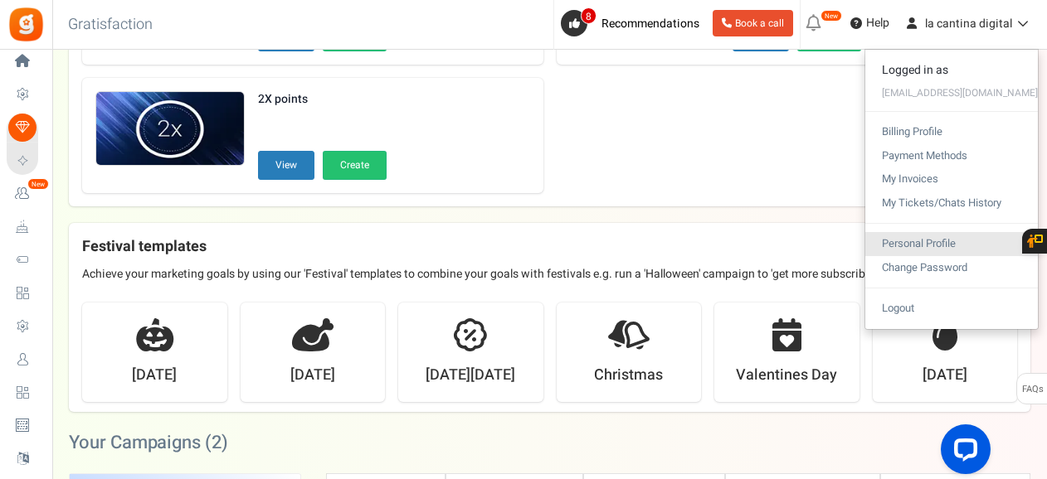
click at [944, 241] on link "Personal Profile" at bounding box center [951, 244] width 173 height 24
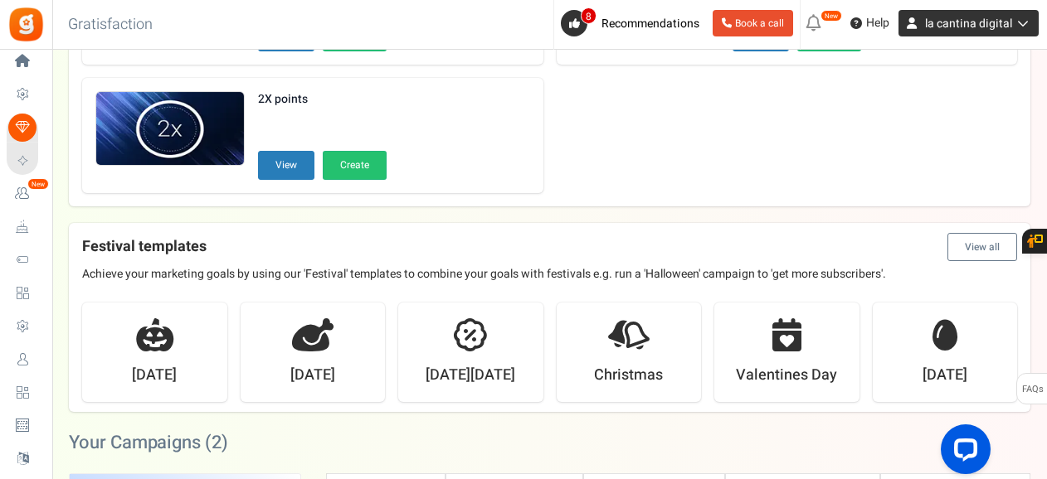
click at [1025, 17] on icon at bounding box center [1020, 23] width 17 height 12
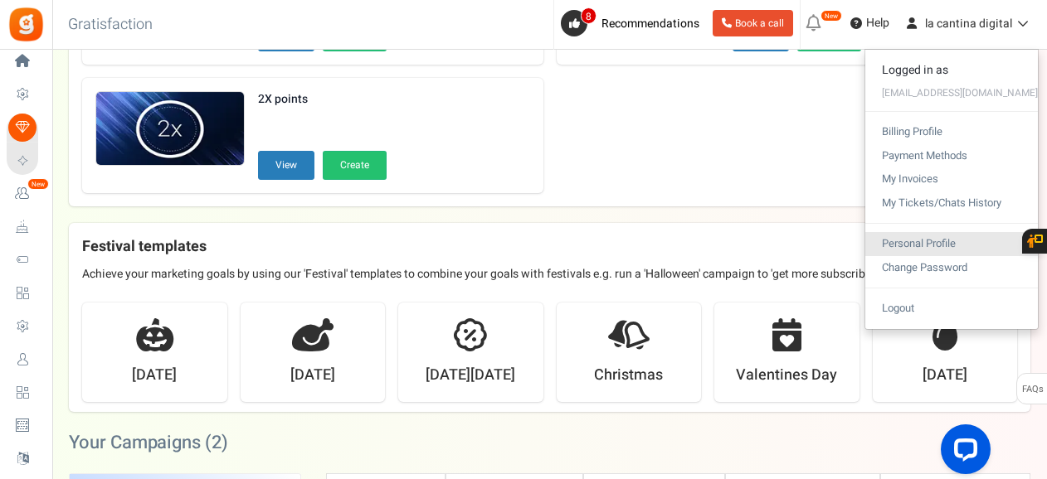
click at [934, 247] on link "Personal Profile" at bounding box center [951, 244] width 173 height 24
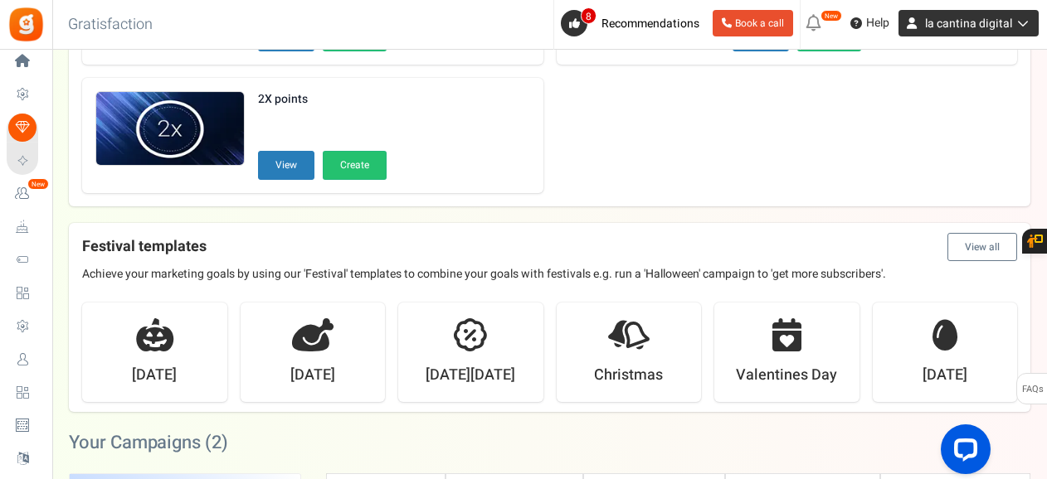
click at [973, 16] on span "la cantina digital" at bounding box center [968, 23] width 87 height 17
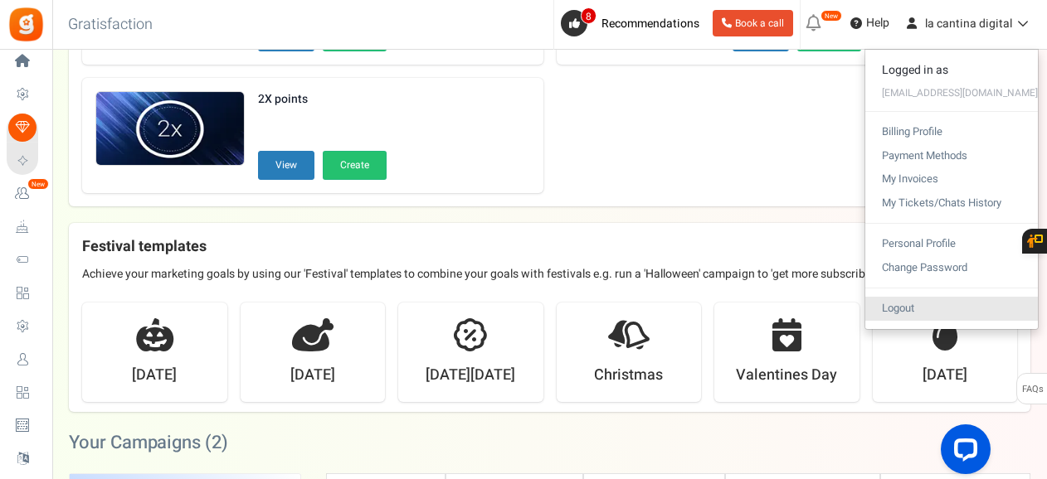
click at [978, 306] on link "Logout" at bounding box center [951, 309] width 173 height 24
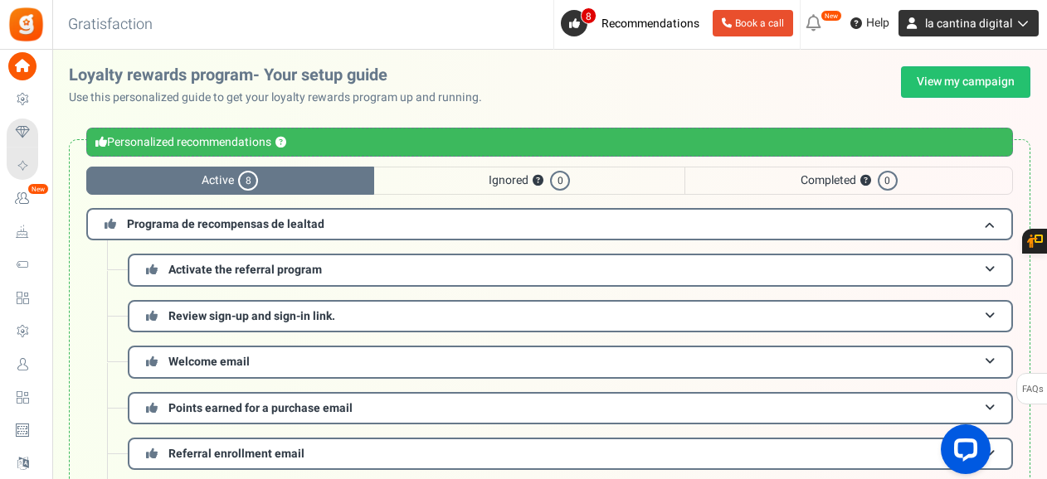
click at [1022, 22] on icon at bounding box center [1020, 23] width 17 height 12
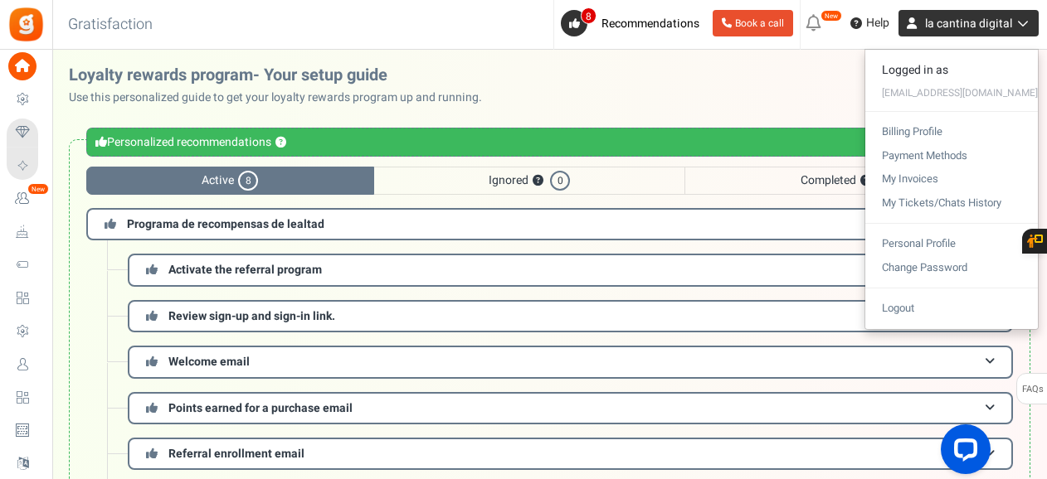
click at [1022, 22] on icon at bounding box center [1020, 23] width 17 height 12
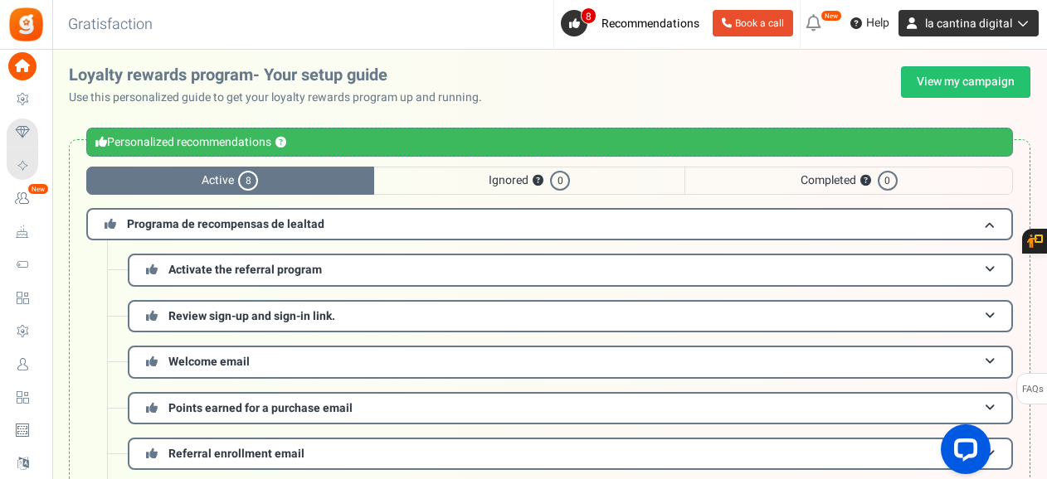
click at [1024, 17] on icon at bounding box center [1020, 23] width 17 height 12
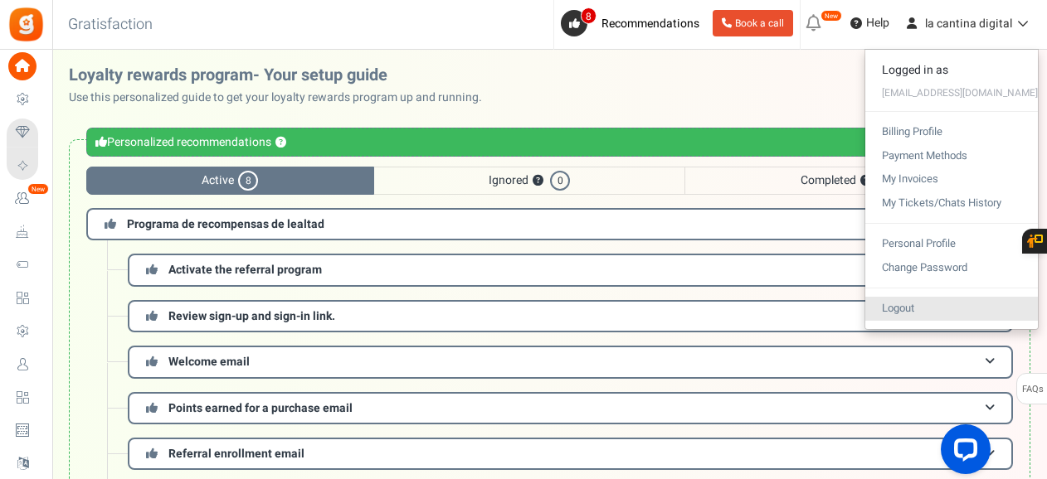
click at [947, 304] on link "Logout" at bounding box center [951, 309] width 173 height 24
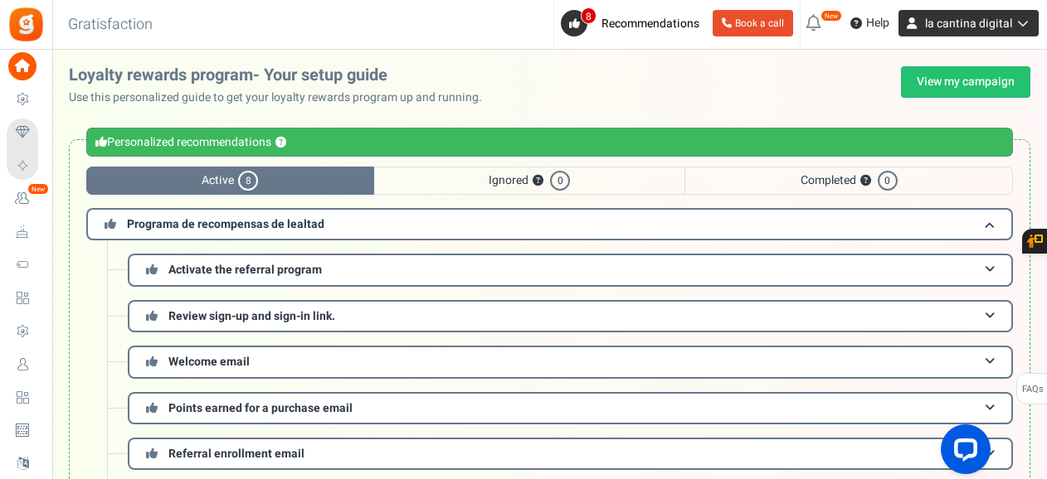
click at [1025, 26] on icon at bounding box center [1020, 23] width 17 height 12
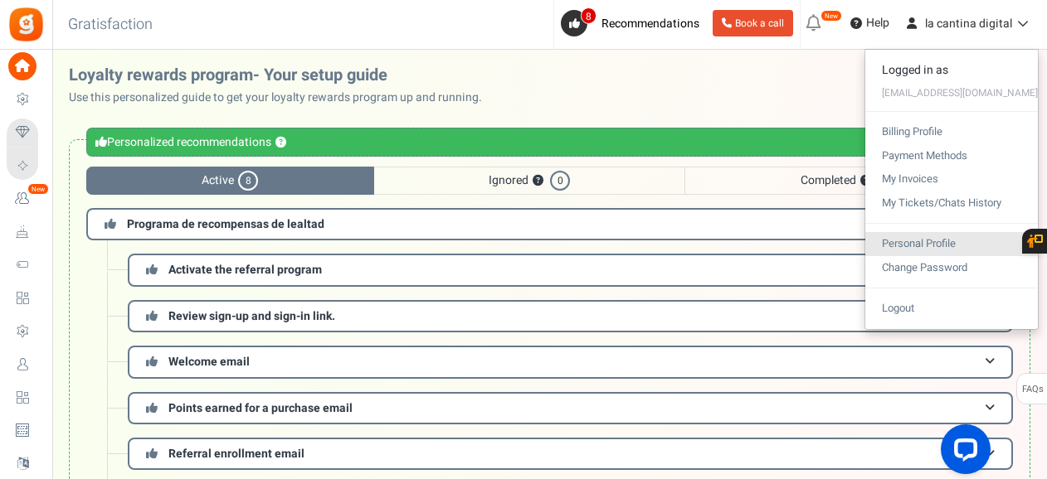
click at [959, 236] on link "Personal Profile" at bounding box center [951, 244] width 173 height 24
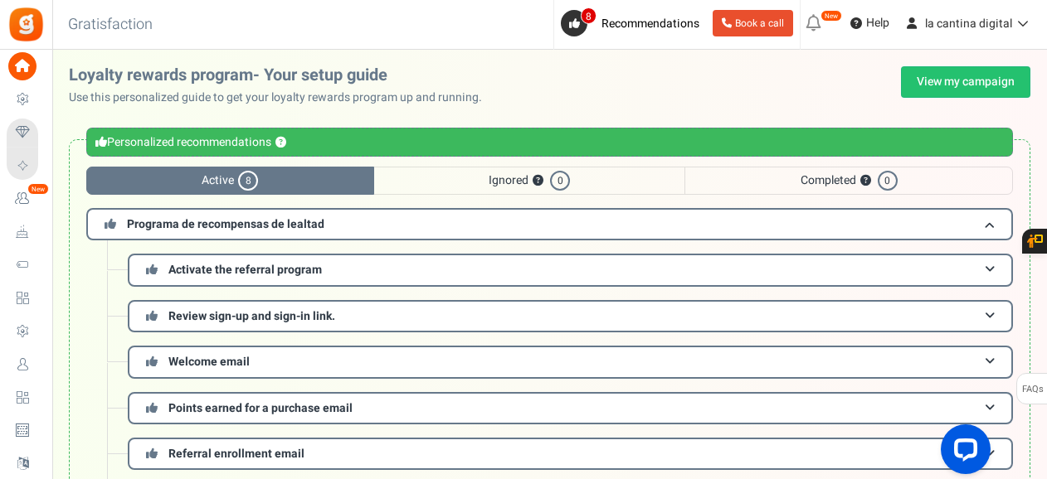
drag, startPoint x: 1023, startPoint y: 17, endPoint x: 654, endPoint y: 108, distance: 380.8
click at [654, 108] on div "Loyalty rewards program- Your setup guide Use this personalized guide to get yo…" at bounding box center [549, 354] width 994 height 576
click at [1018, 21] on icon at bounding box center [1020, 23] width 17 height 12
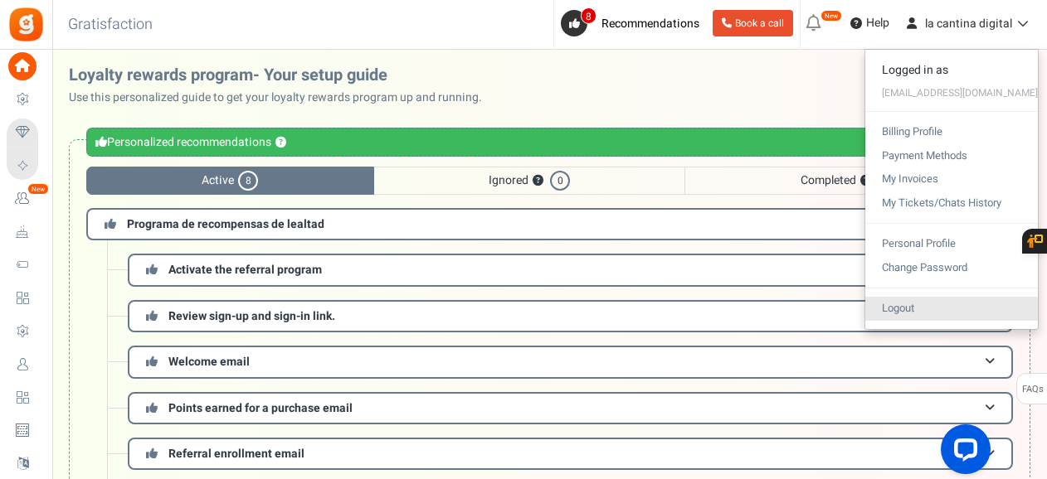
click at [950, 299] on link "Logout" at bounding box center [951, 309] width 173 height 24
